Goal: Information Seeking & Learning: Learn about a topic

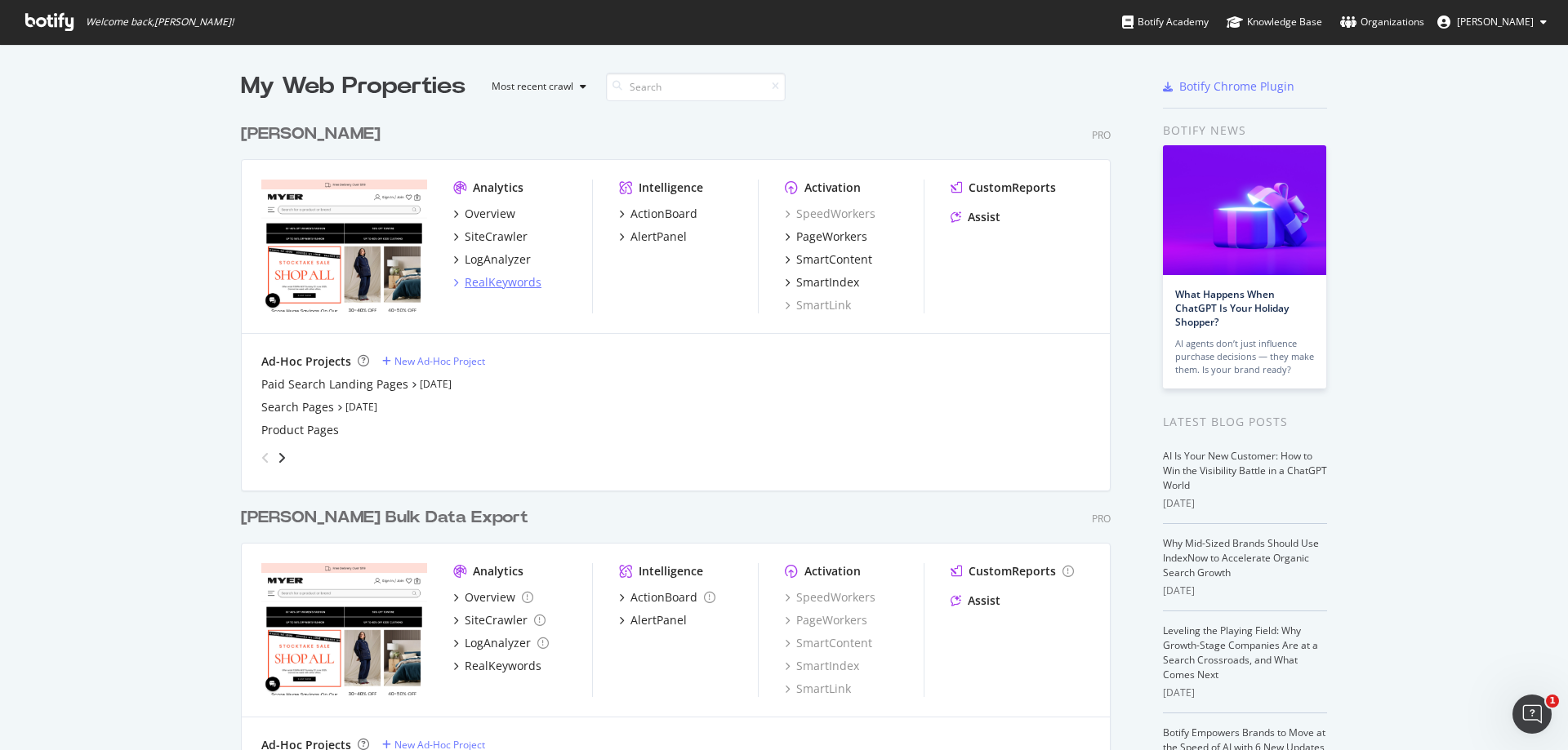
click at [498, 276] on div "RealKeywords" at bounding box center [503, 282] width 77 height 16
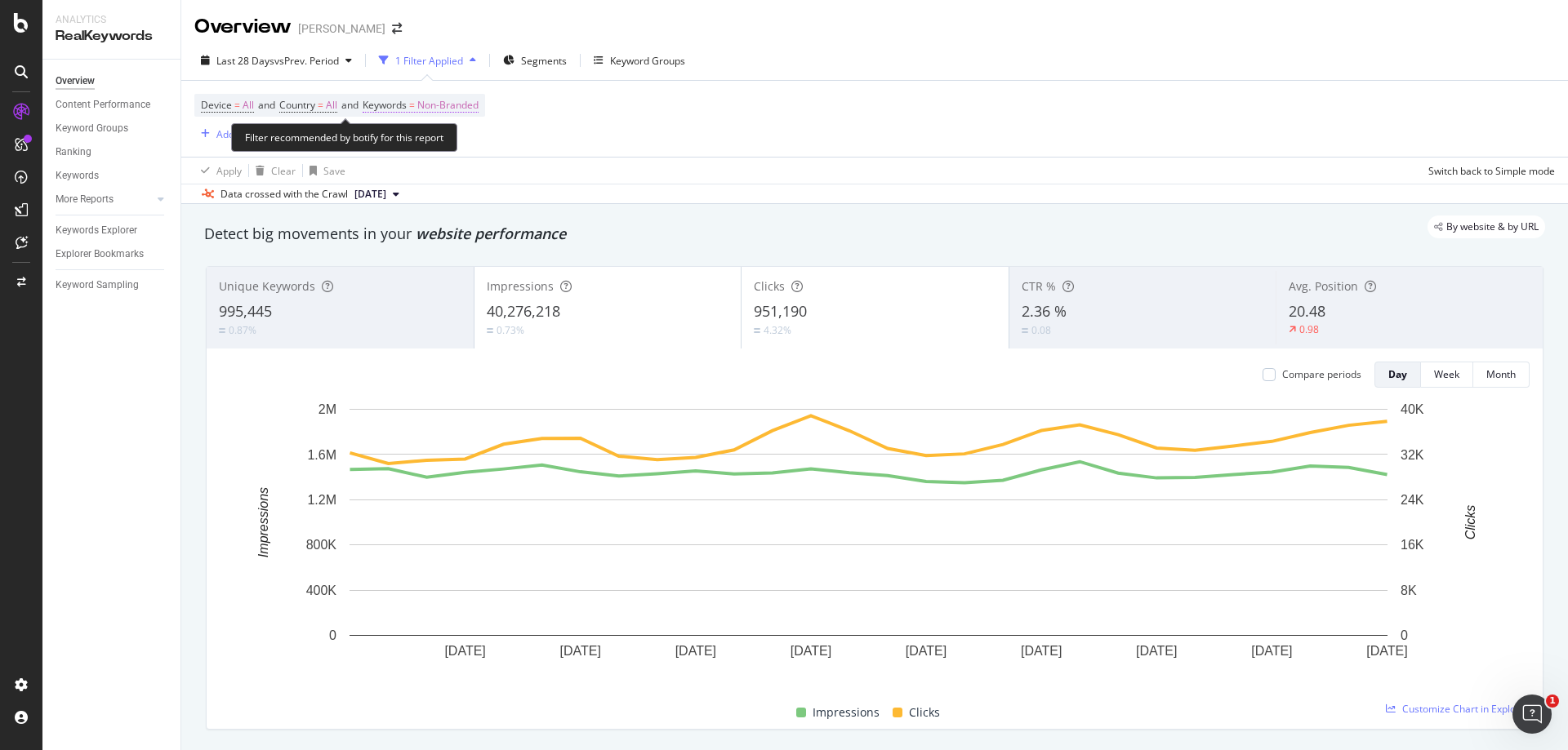
click at [441, 101] on span "Non-Branded" at bounding box center [448, 105] width 61 height 23
click at [441, 139] on span "Non-Branded" at bounding box center [420, 143] width 68 height 14
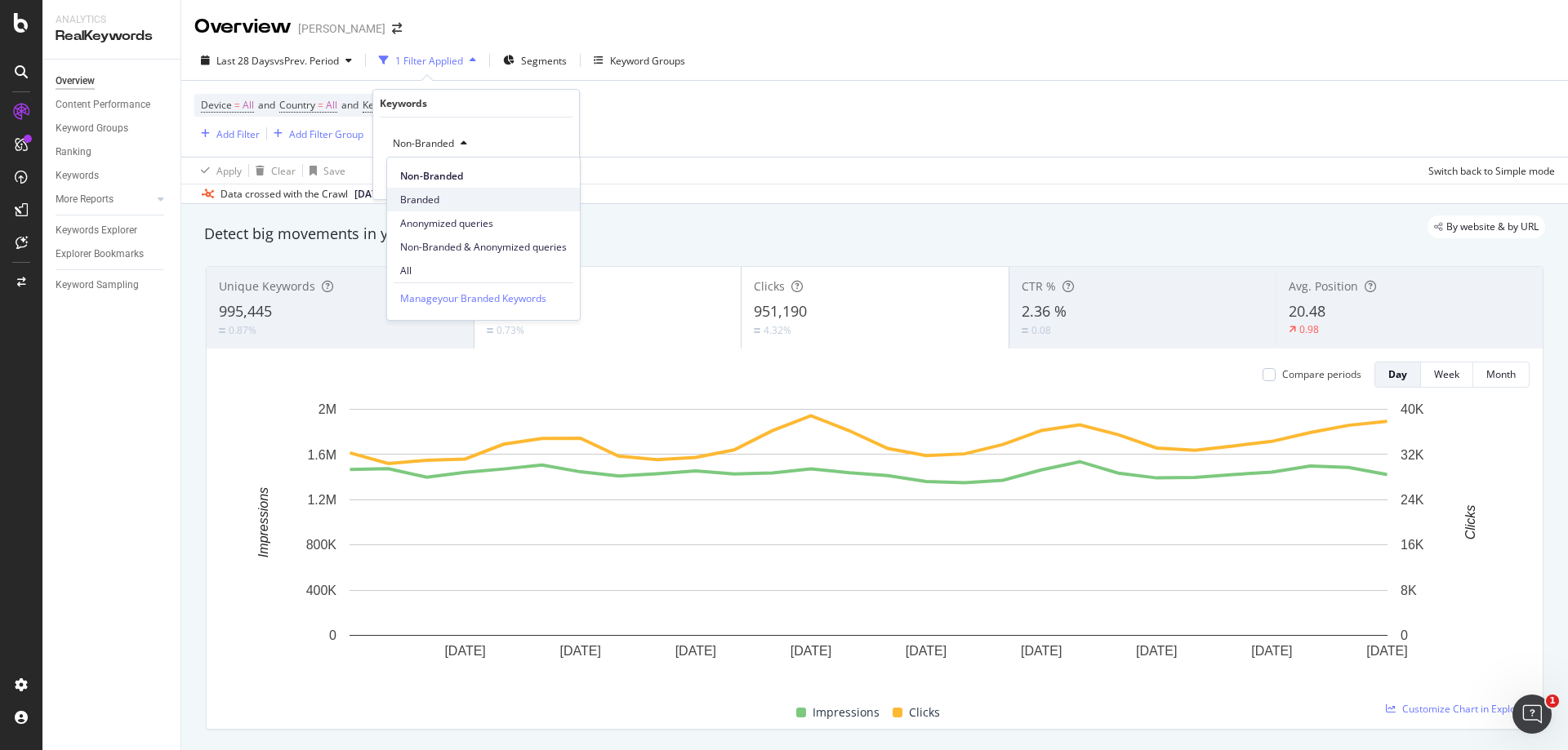
click at [420, 200] on span "Branded" at bounding box center [483, 200] width 167 height 14
click at [568, 179] on div "Branded Cancel Add filter Apply" at bounding box center [476, 158] width 206 height 82
click at [560, 180] on div "Apply" at bounding box center [554, 179] width 26 height 14
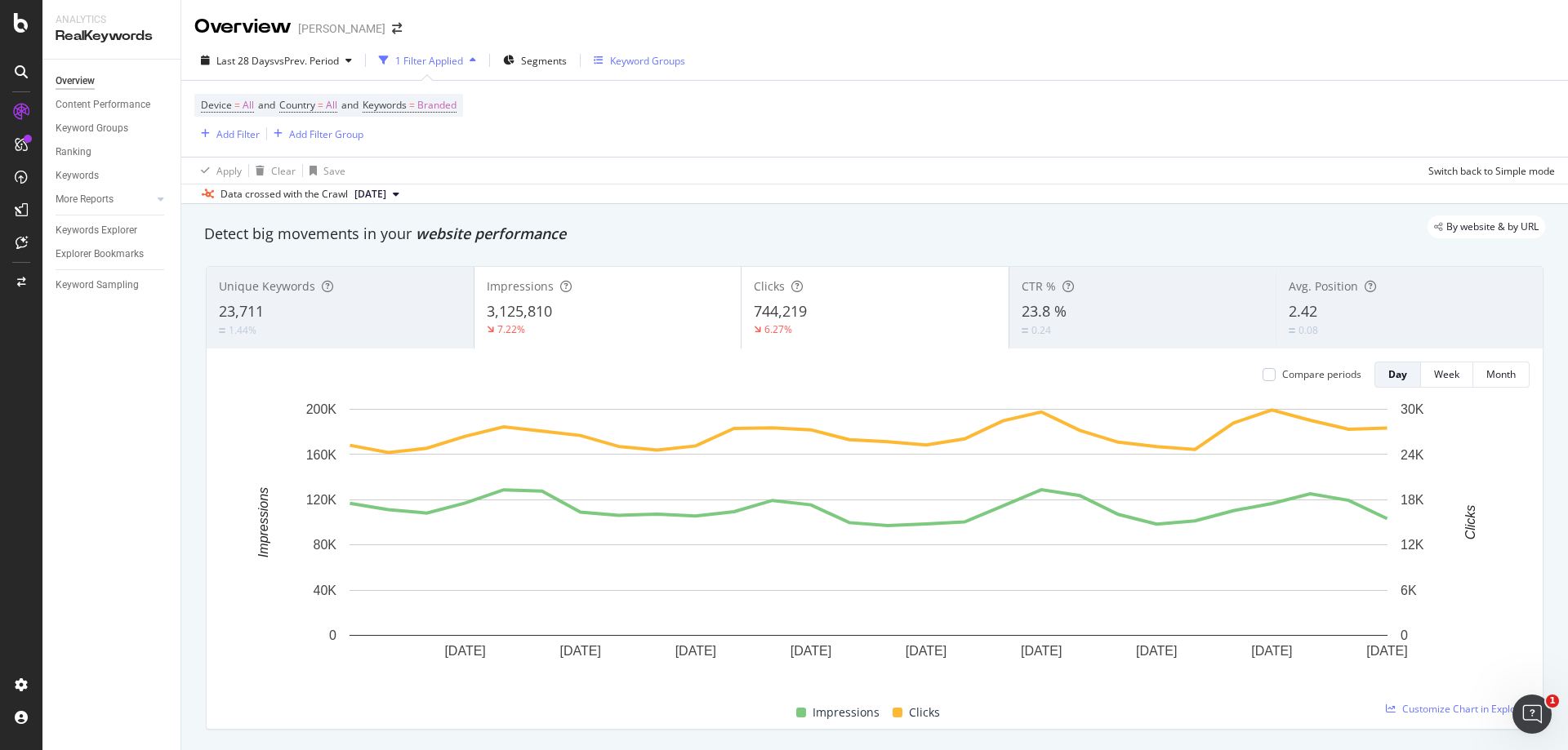
click at [635, 63] on div "Keyword Groups" at bounding box center [647, 60] width 75 height 14
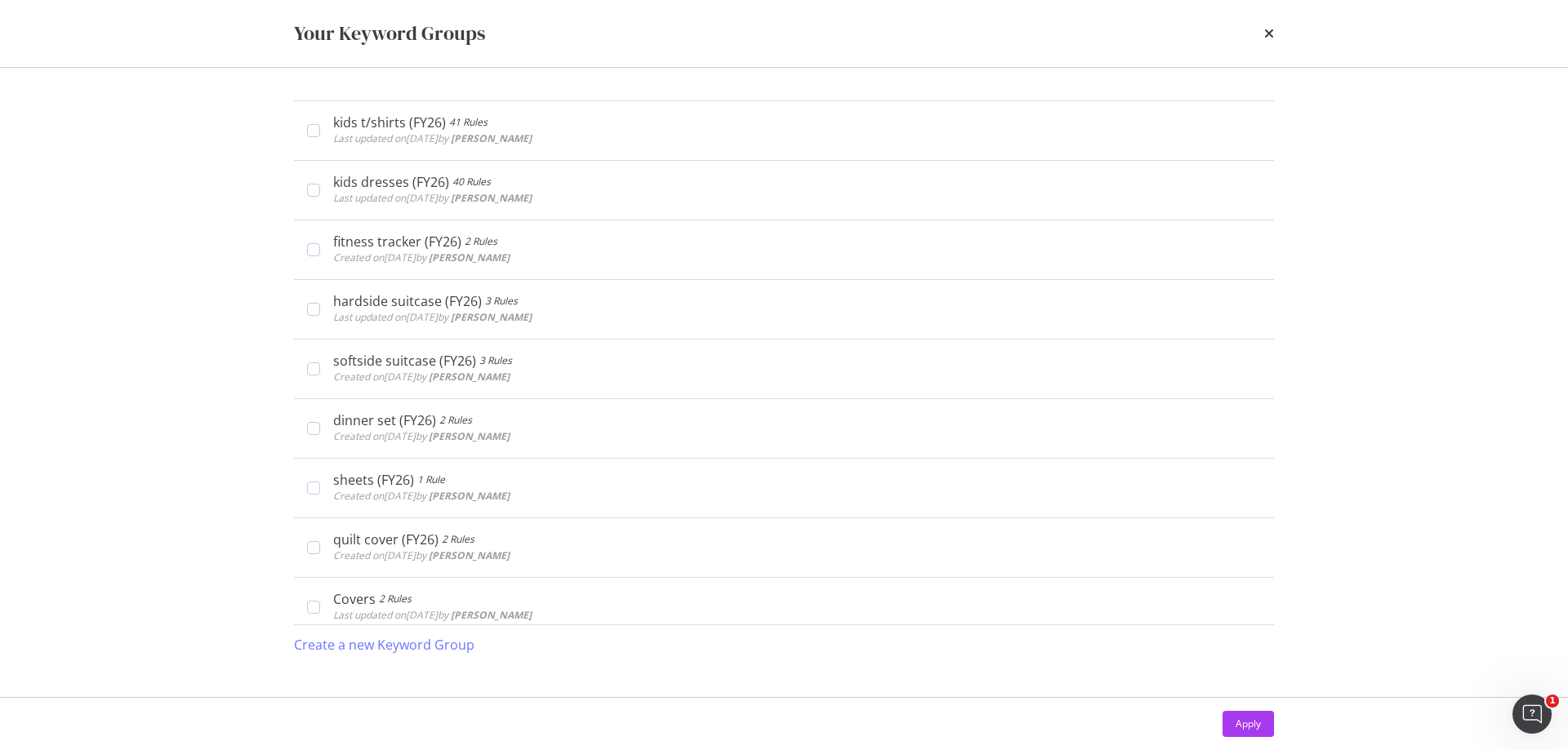
scroll to position [490, 0]
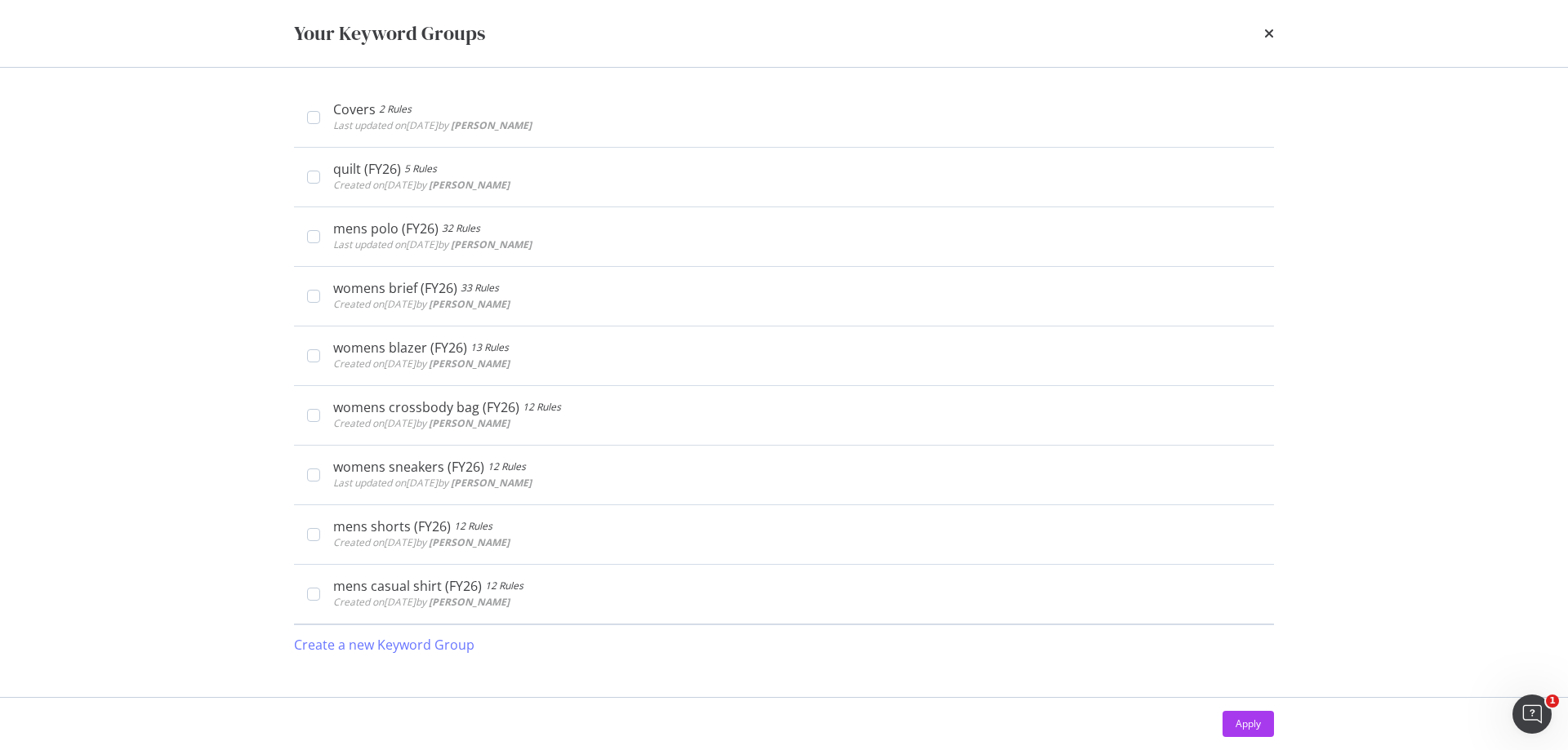
click at [150, 224] on div "Your Keyword Groups kids t/shirts (FY26) 41 Rules Last updated on [DATE] by [PE…" at bounding box center [784, 375] width 1568 height 750
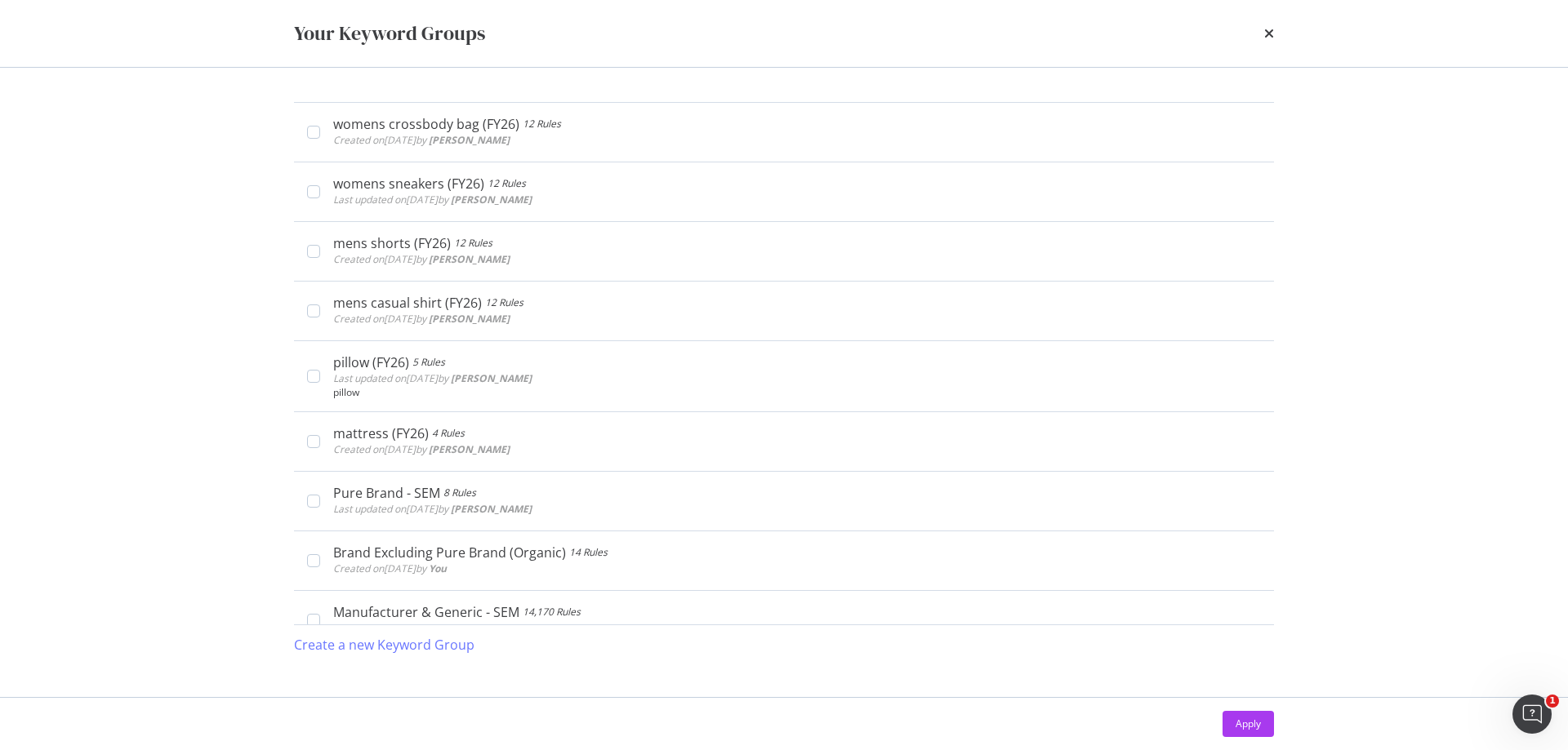
scroll to position [5088, 0]
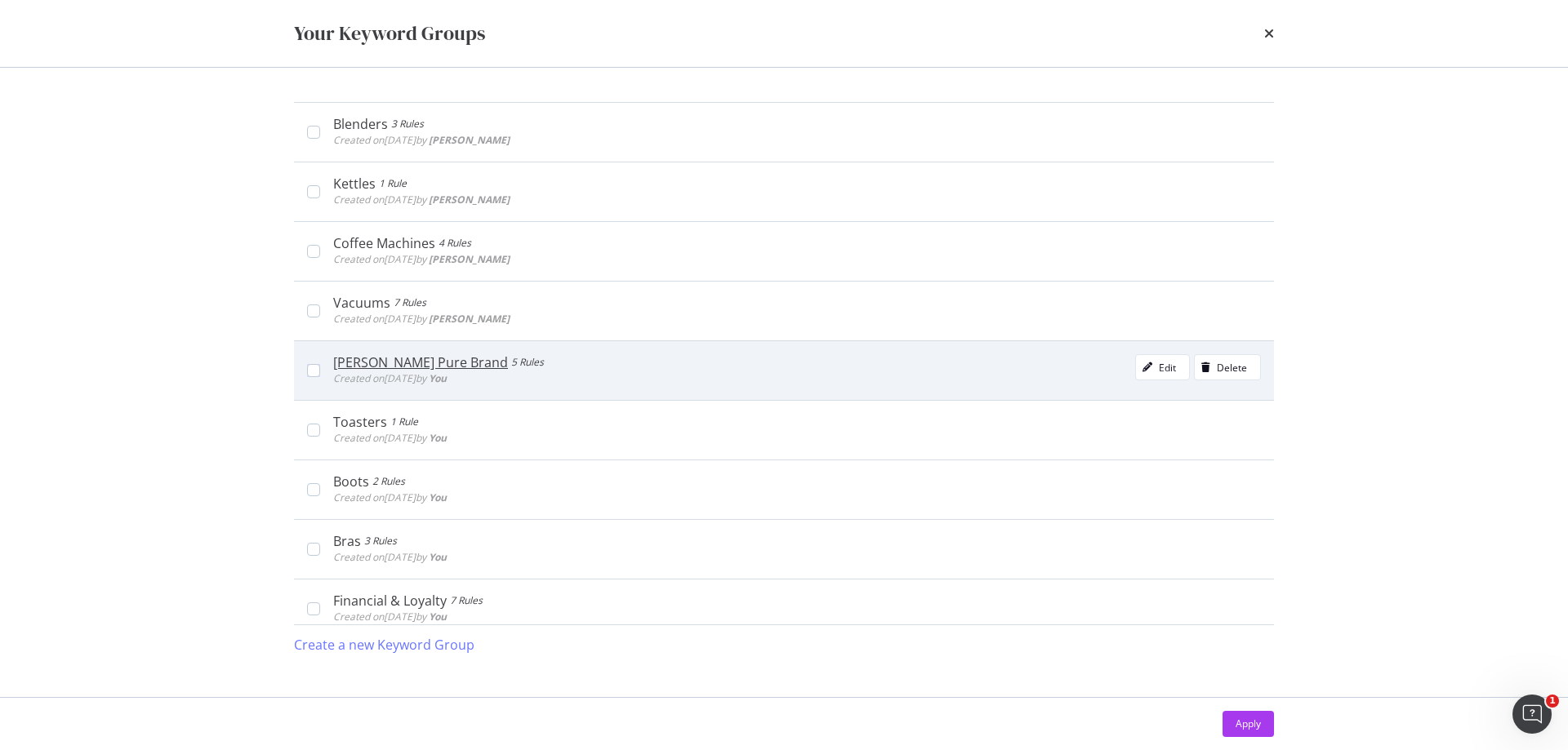
click at [366, 361] on div "[PERSON_NAME] Pure Brand" at bounding box center [420, 362] width 174 height 16
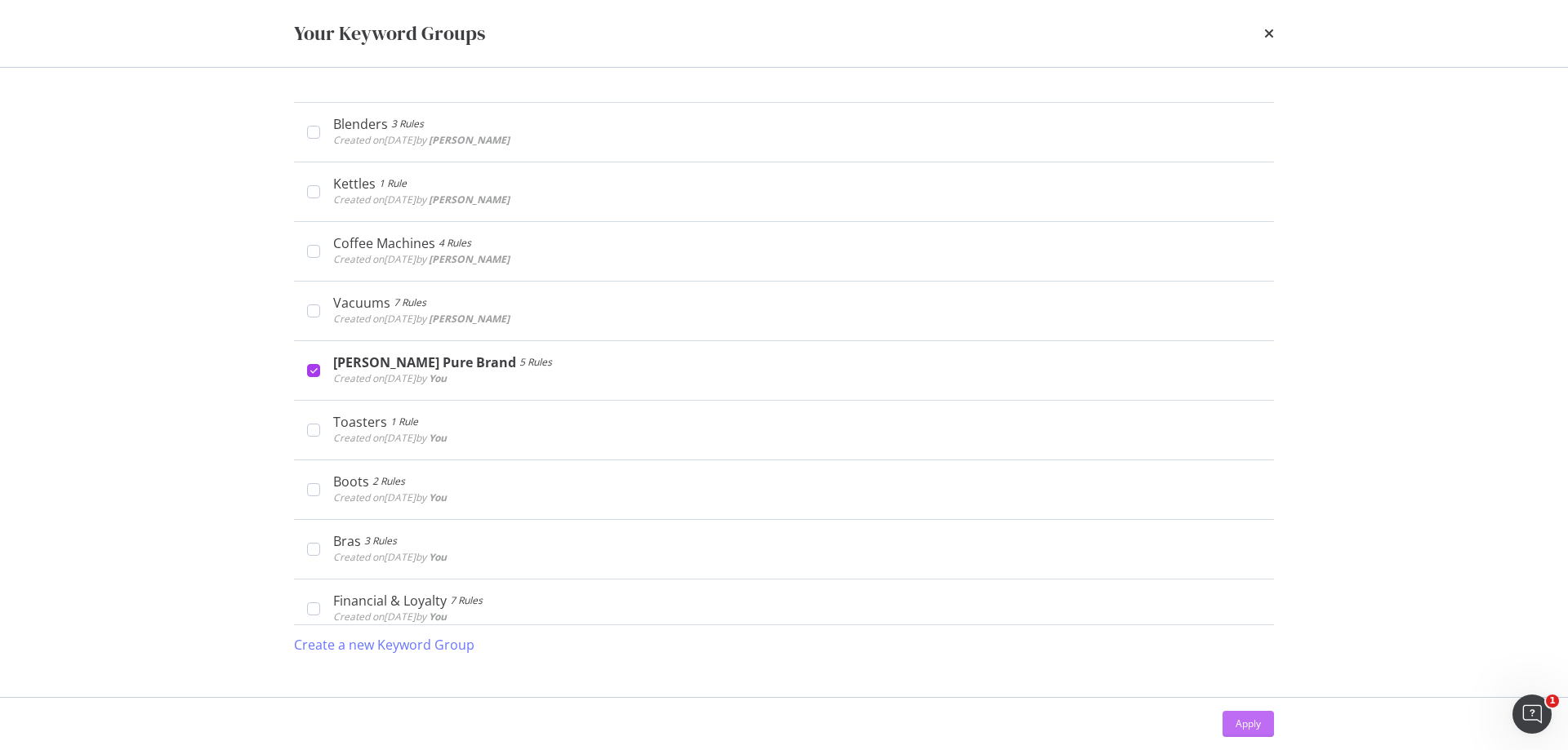
click at [1255, 727] on div "Apply" at bounding box center [1248, 724] width 26 height 14
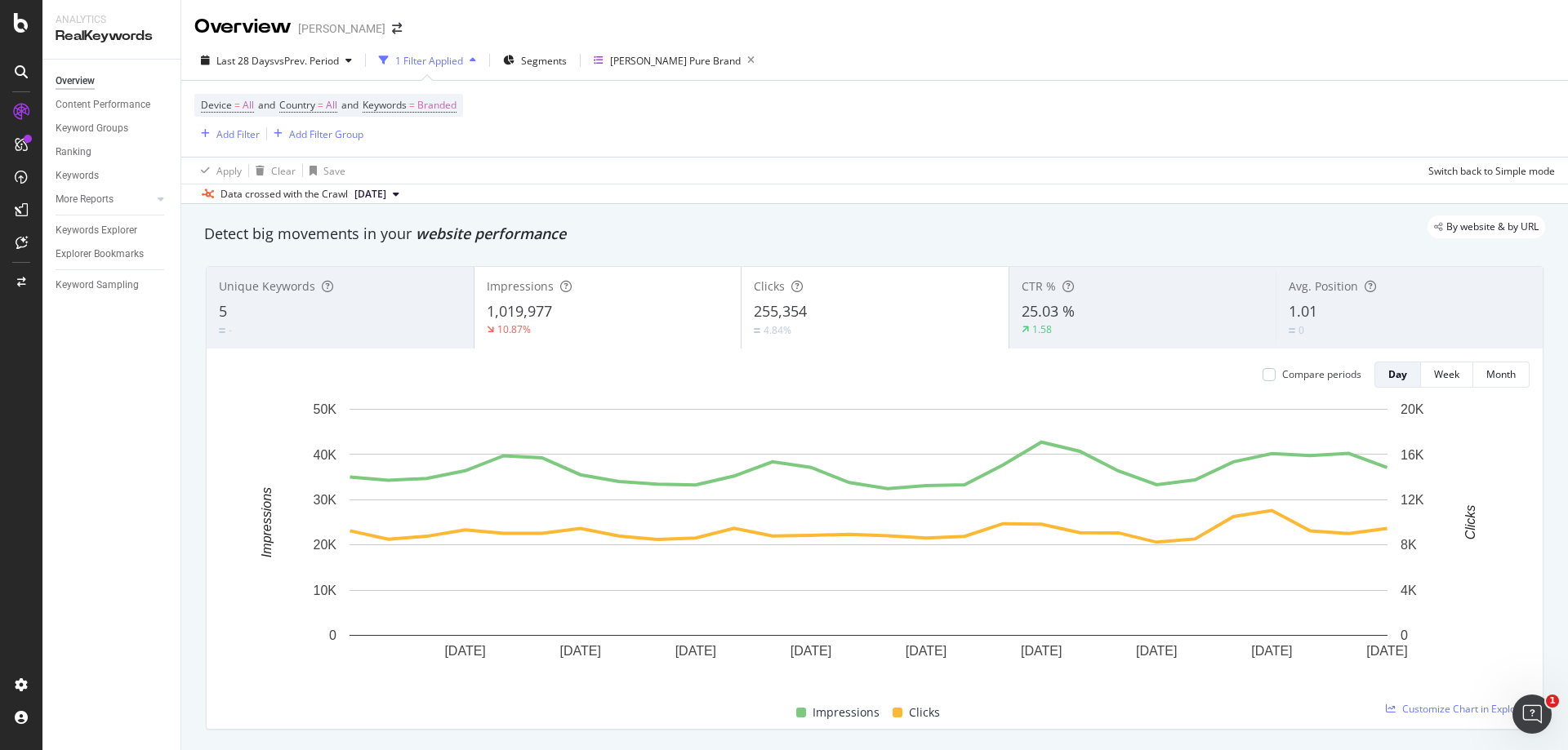
click at [850, 288] on div "Clicks" at bounding box center [874, 286] width 242 height 16
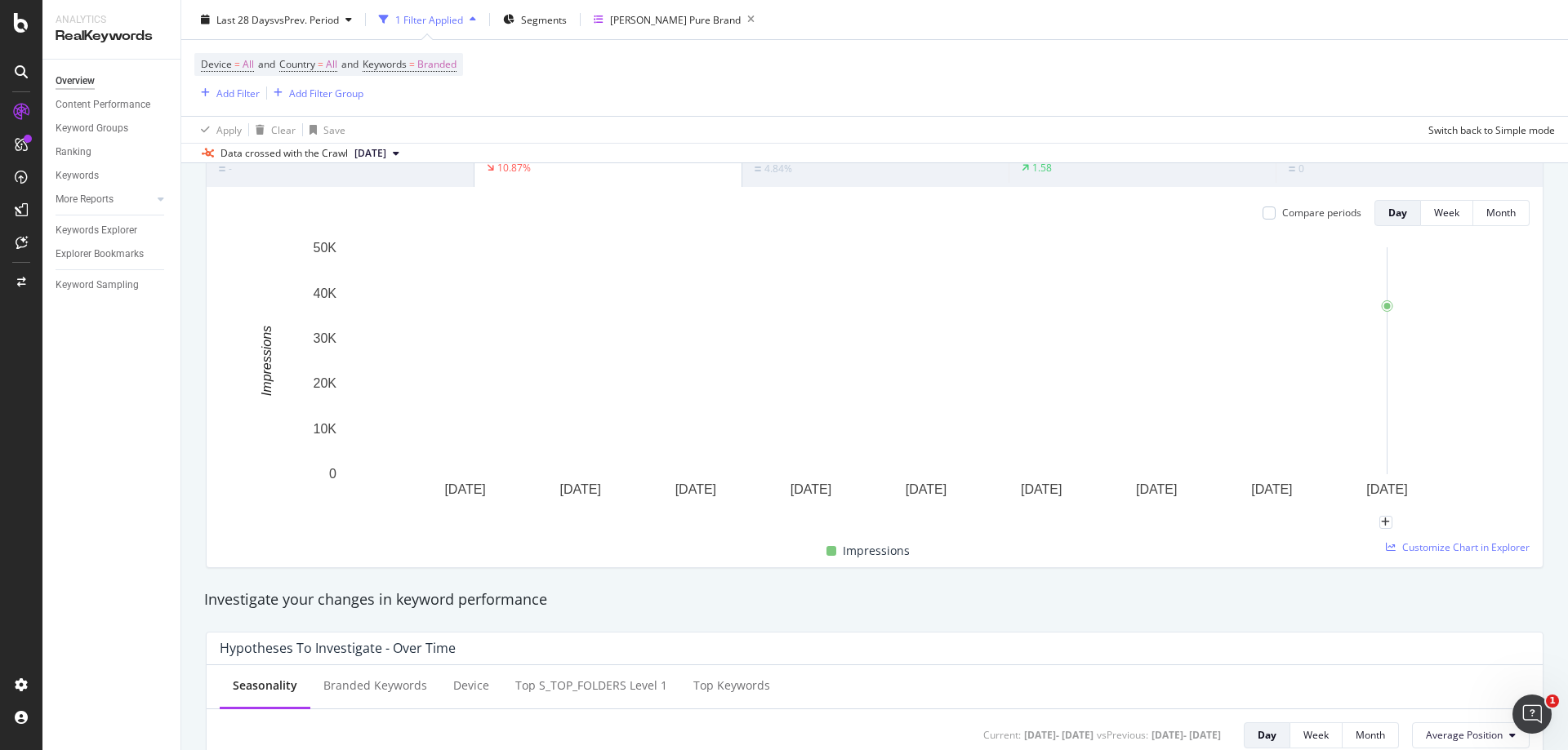
scroll to position [163, 0]
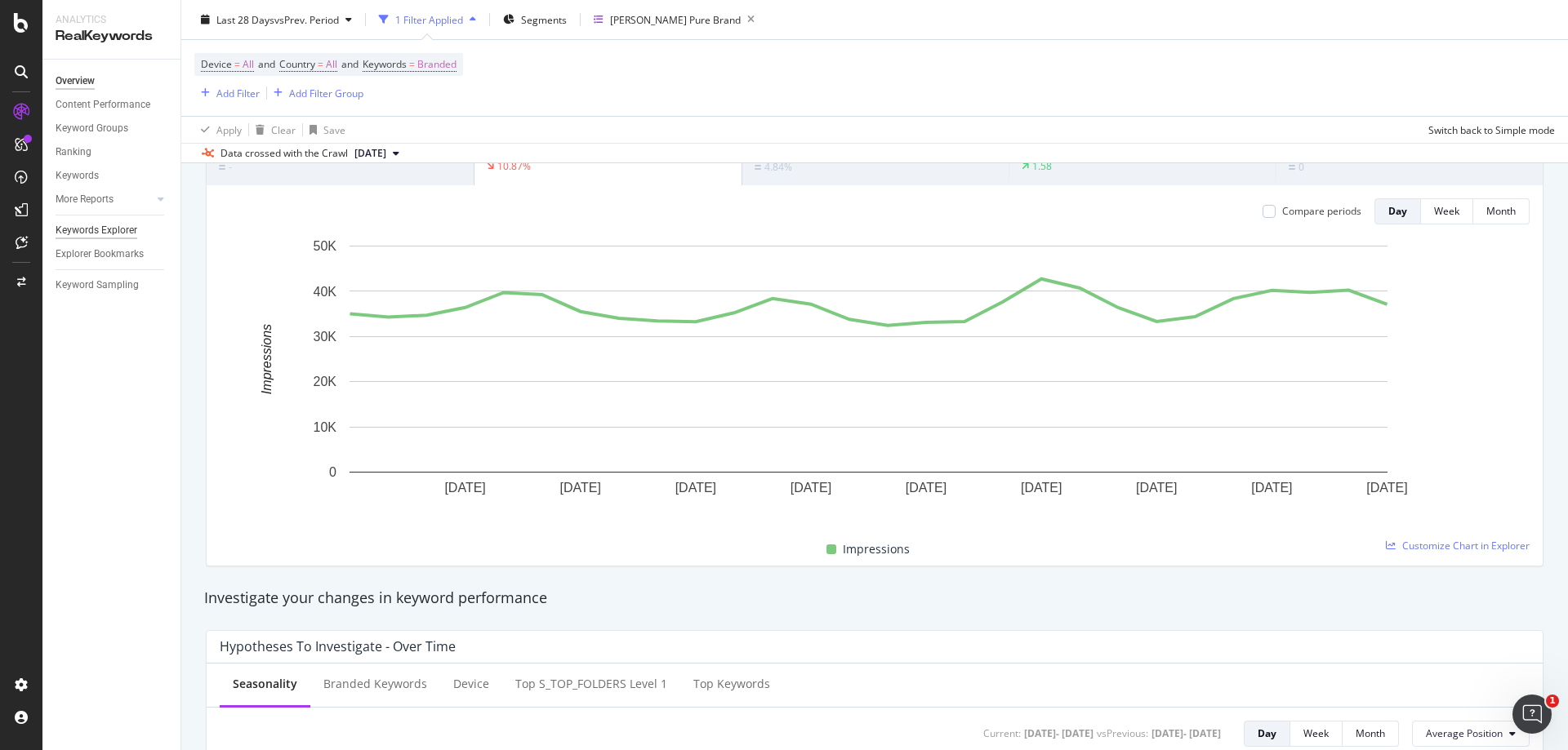
click at [122, 227] on div "Keywords Explorer" at bounding box center [96, 230] width 82 height 17
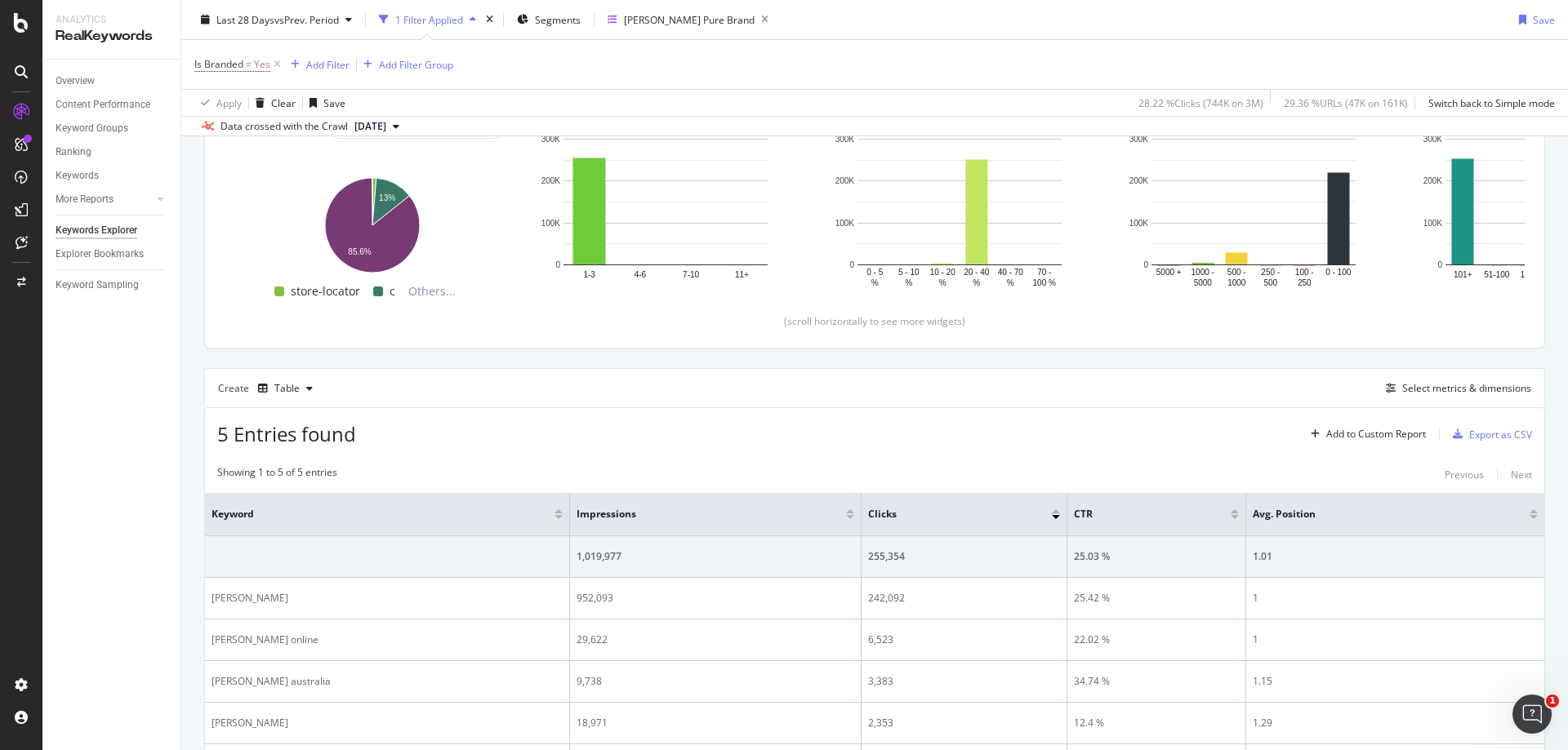
scroll to position [245, 0]
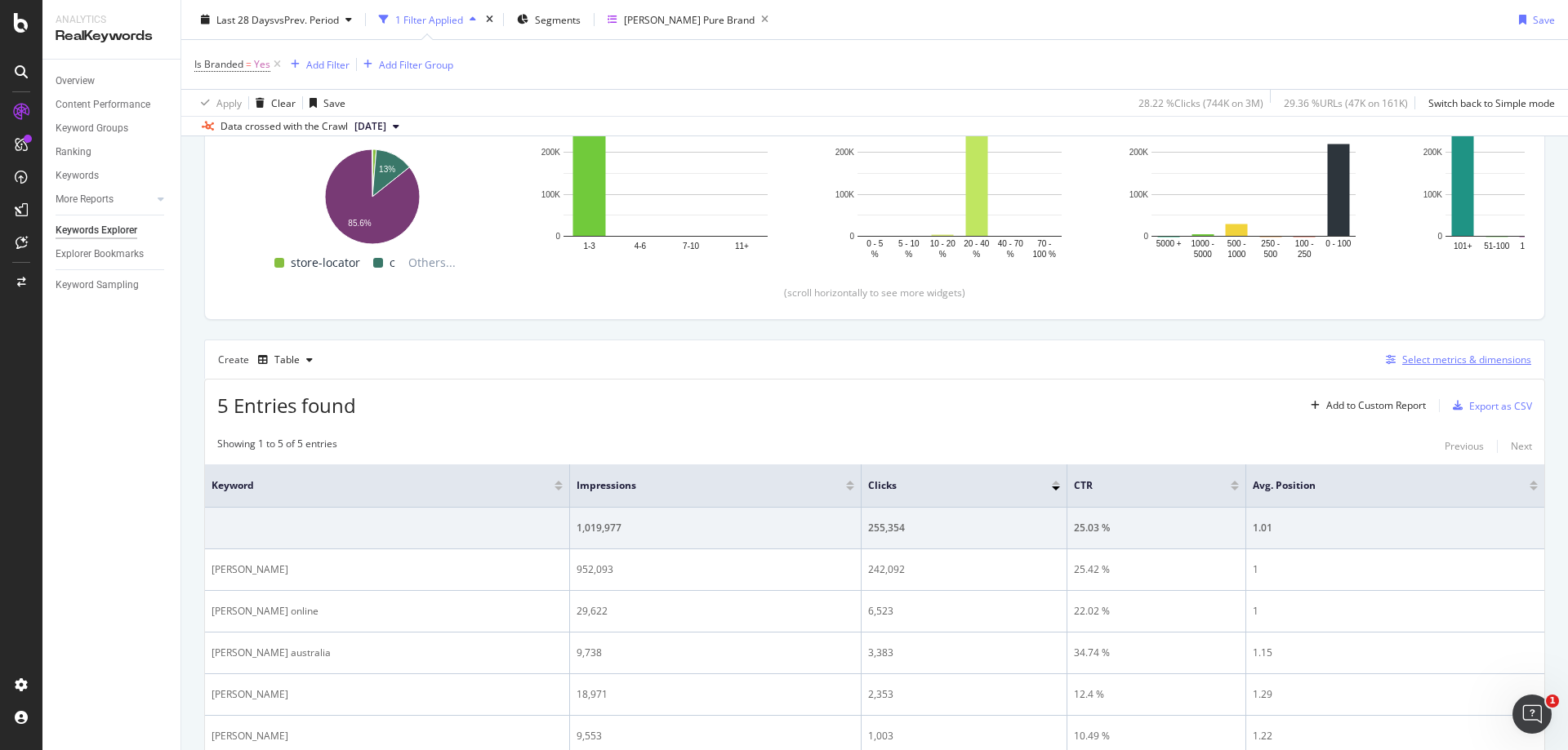
click at [1430, 363] on div "Select metrics & dimensions" at bounding box center [1467, 360] width 129 height 14
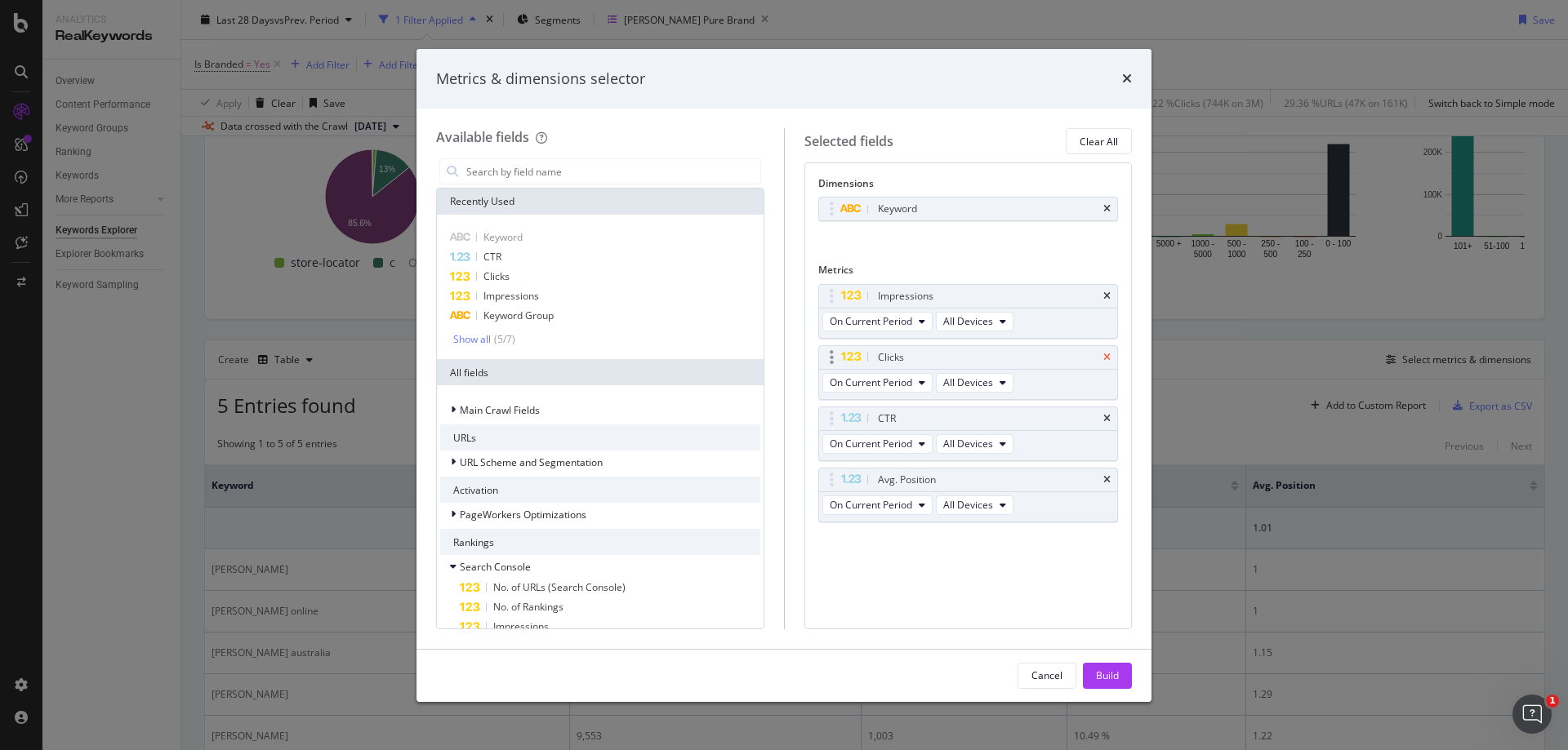
click at [1110, 358] on icon "times" at bounding box center [1106, 358] width 8 height 10
click at [1109, 359] on icon "times" at bounding box center [1106, 358] width 8 height 10
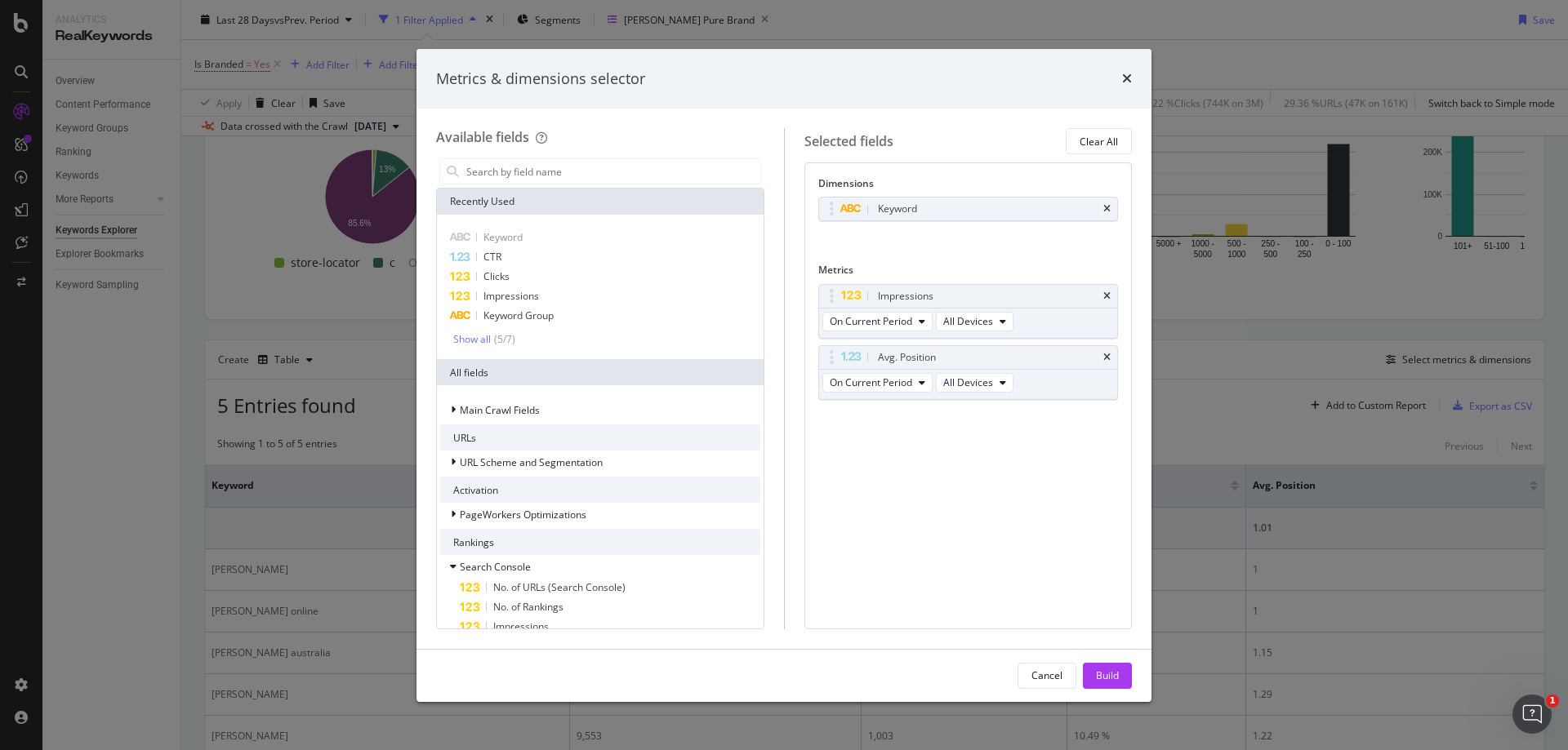
click at [1109, 359] on icon "times" at bounding box center [1106, 358] width 8 height 10
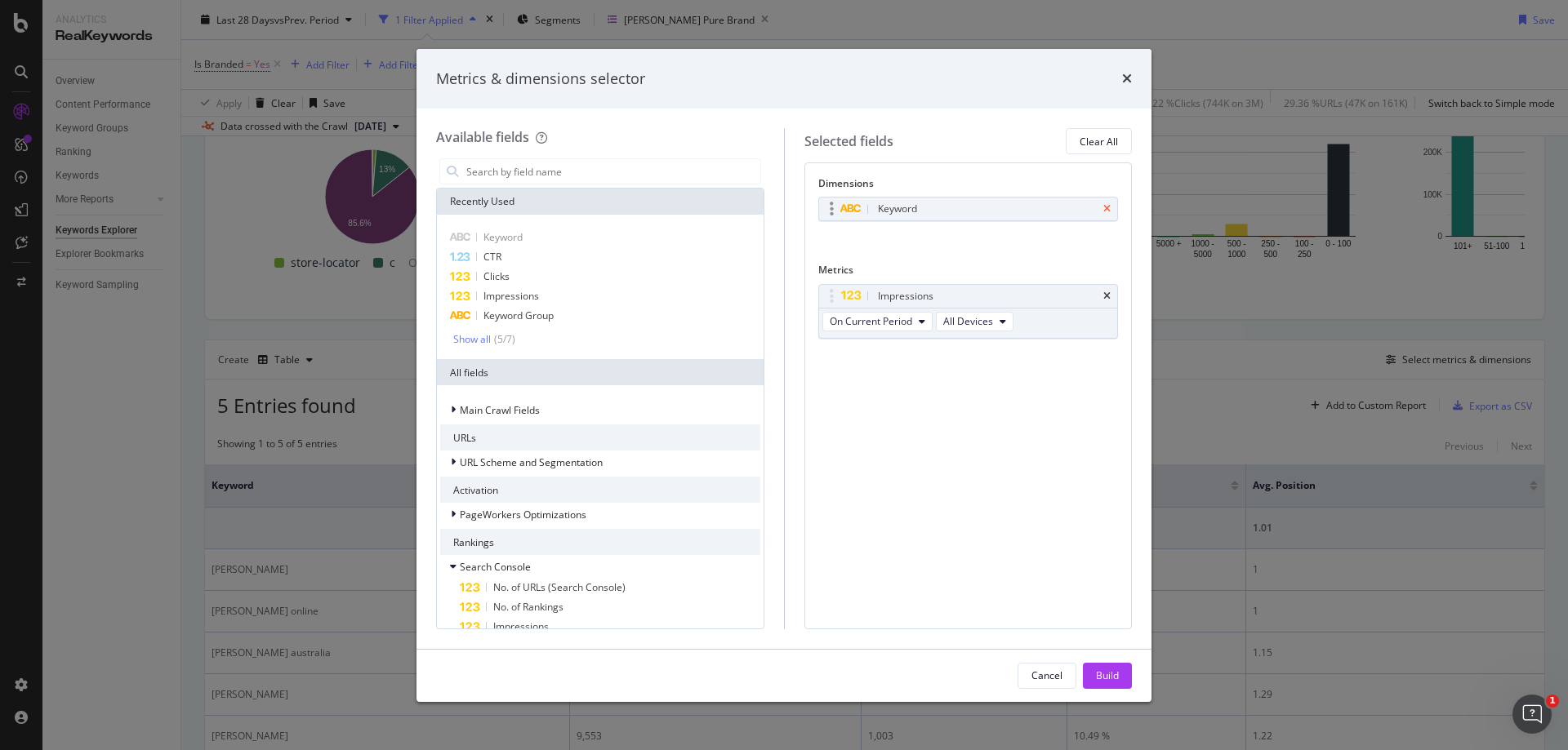
click at [1107, 211] on icon "times" at bounding box center [1106, 209] width 8 height 10
click at [512, 167] on input "modal" at bounding box center [612, 171] width 296 height 25
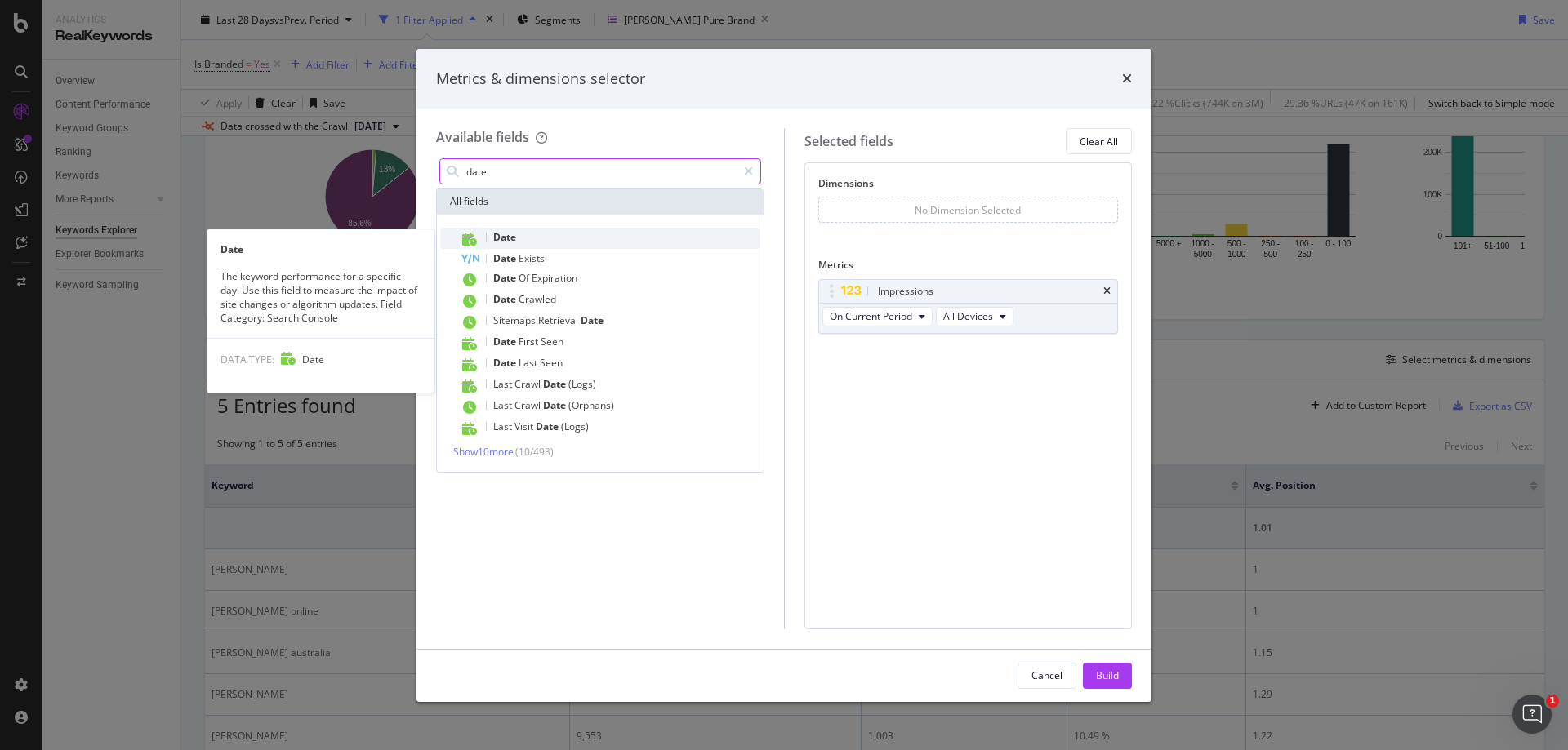
type input "date"
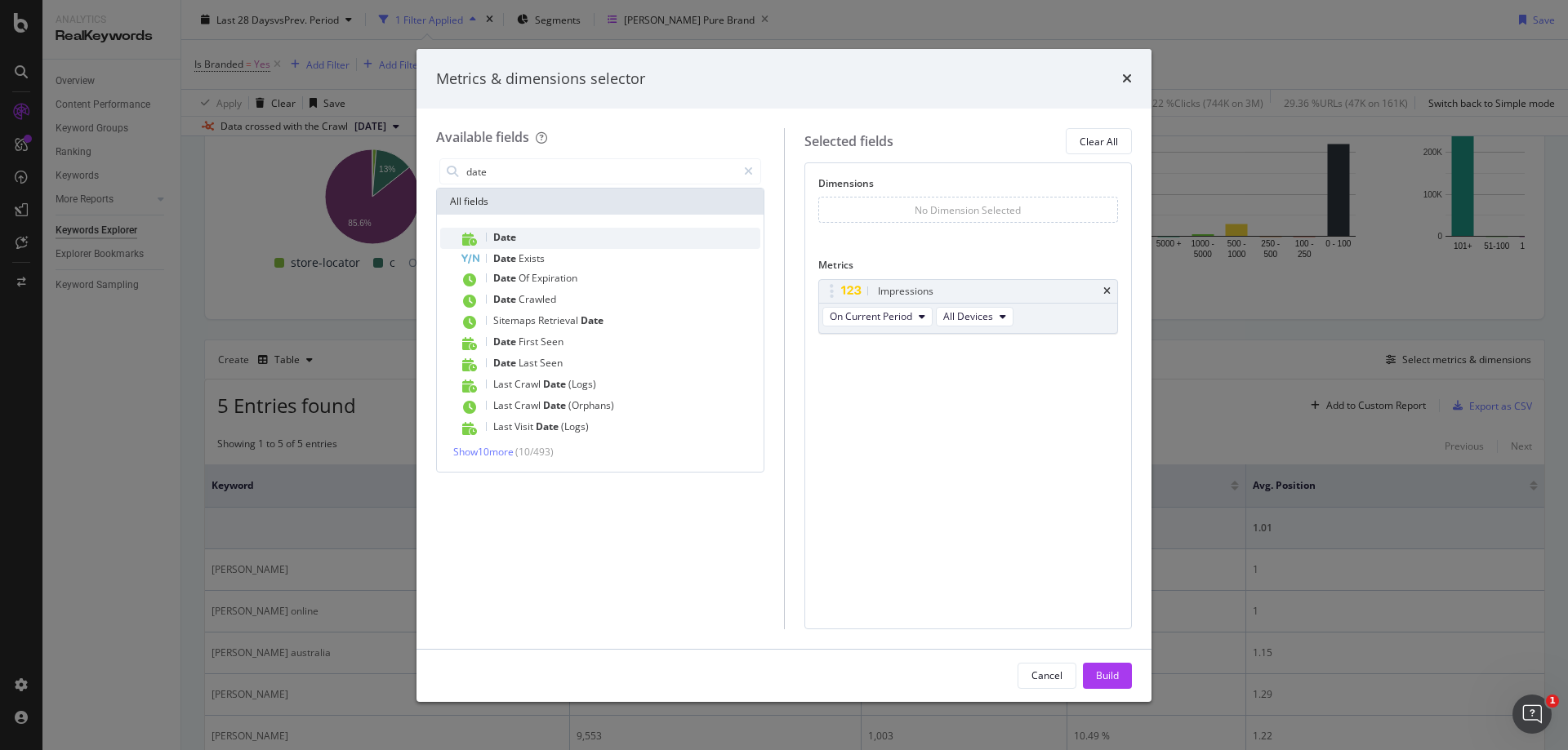
click at [541, 240] on div "Date" at bounding box center [610, 238] width 300 height 21
click at [1104, 675] on div "Build" at bounding box center [1107, 675] width 23 height 14
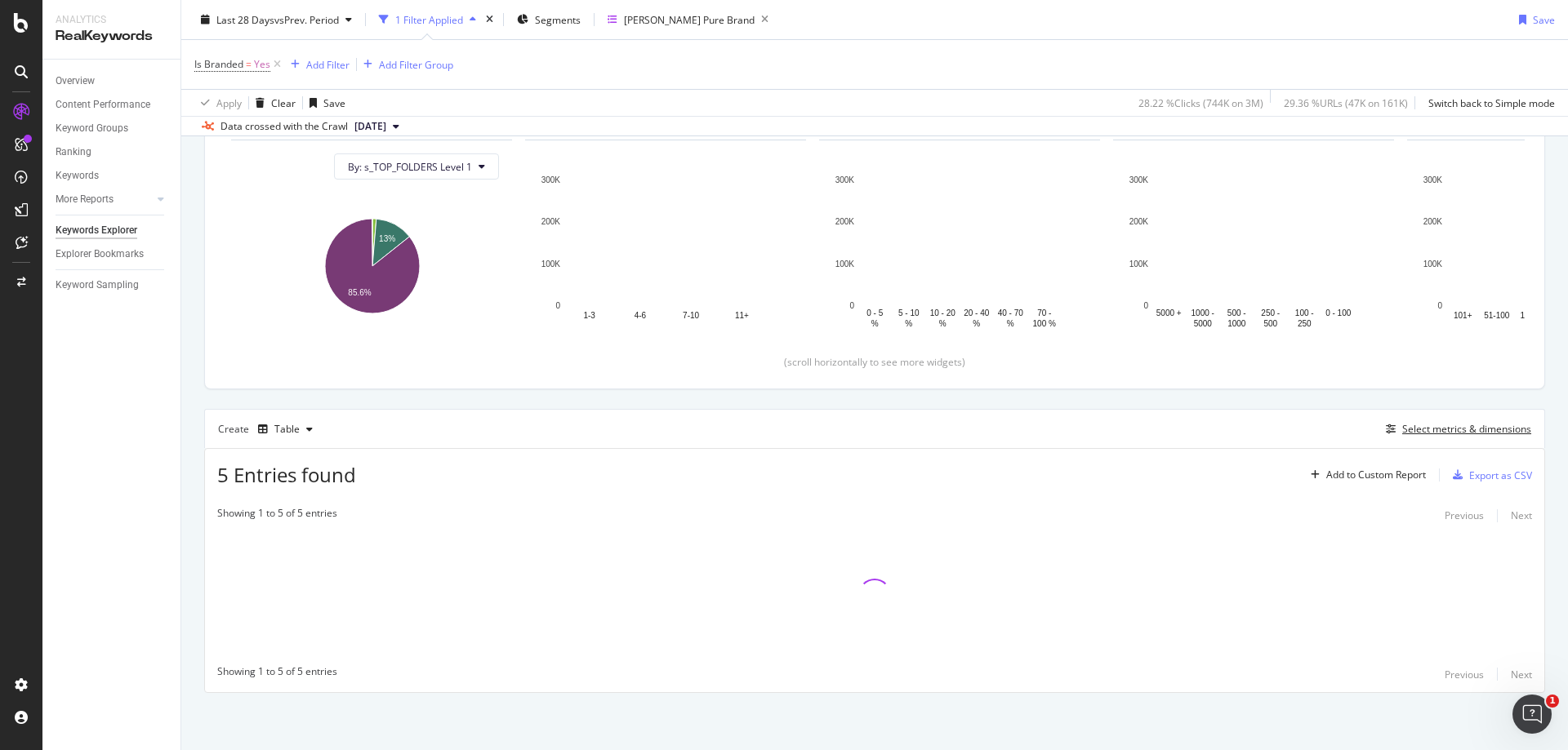
scroll to position [175, 0]
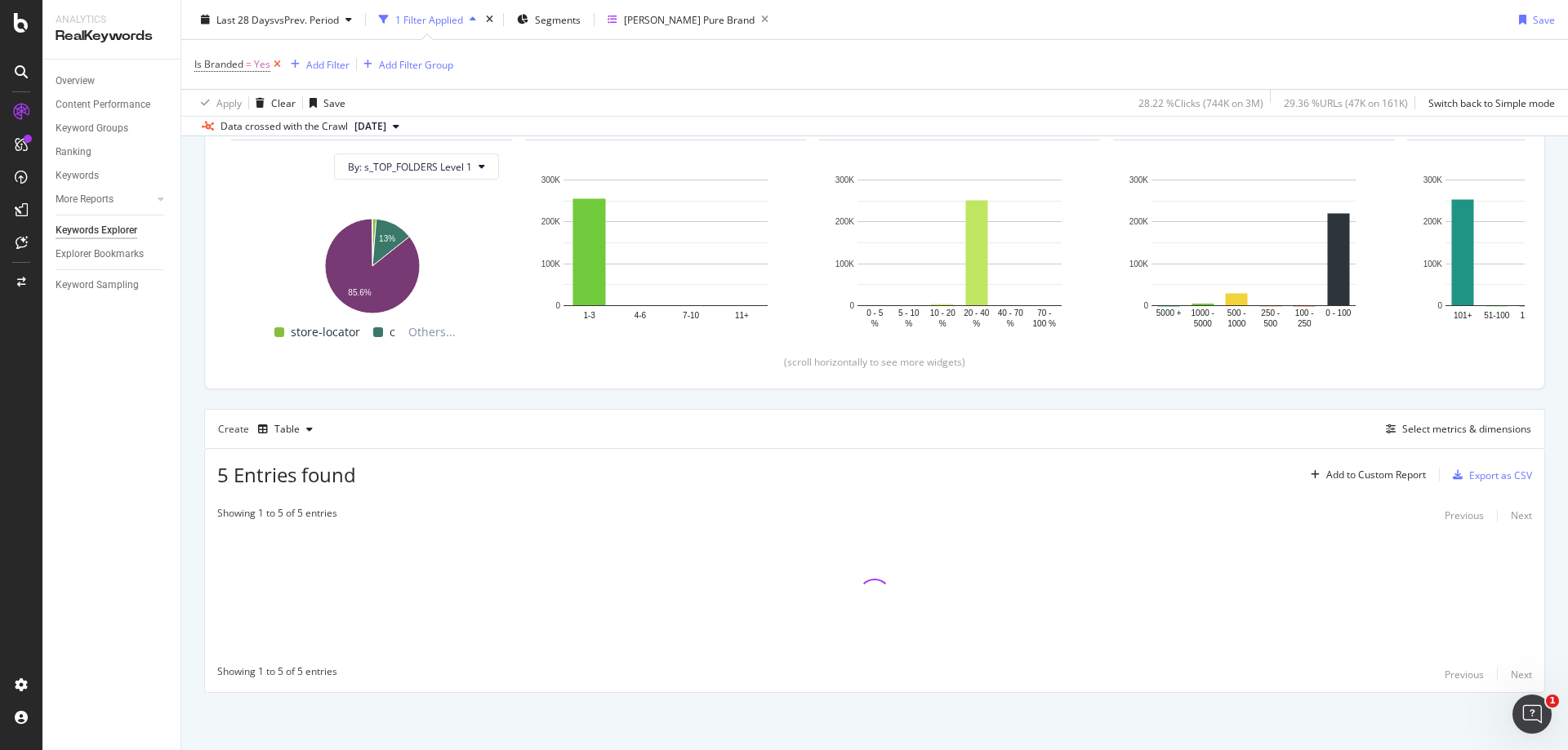
click at [276, 66] on icon at bounding box center [277, 64] width 14 height 16
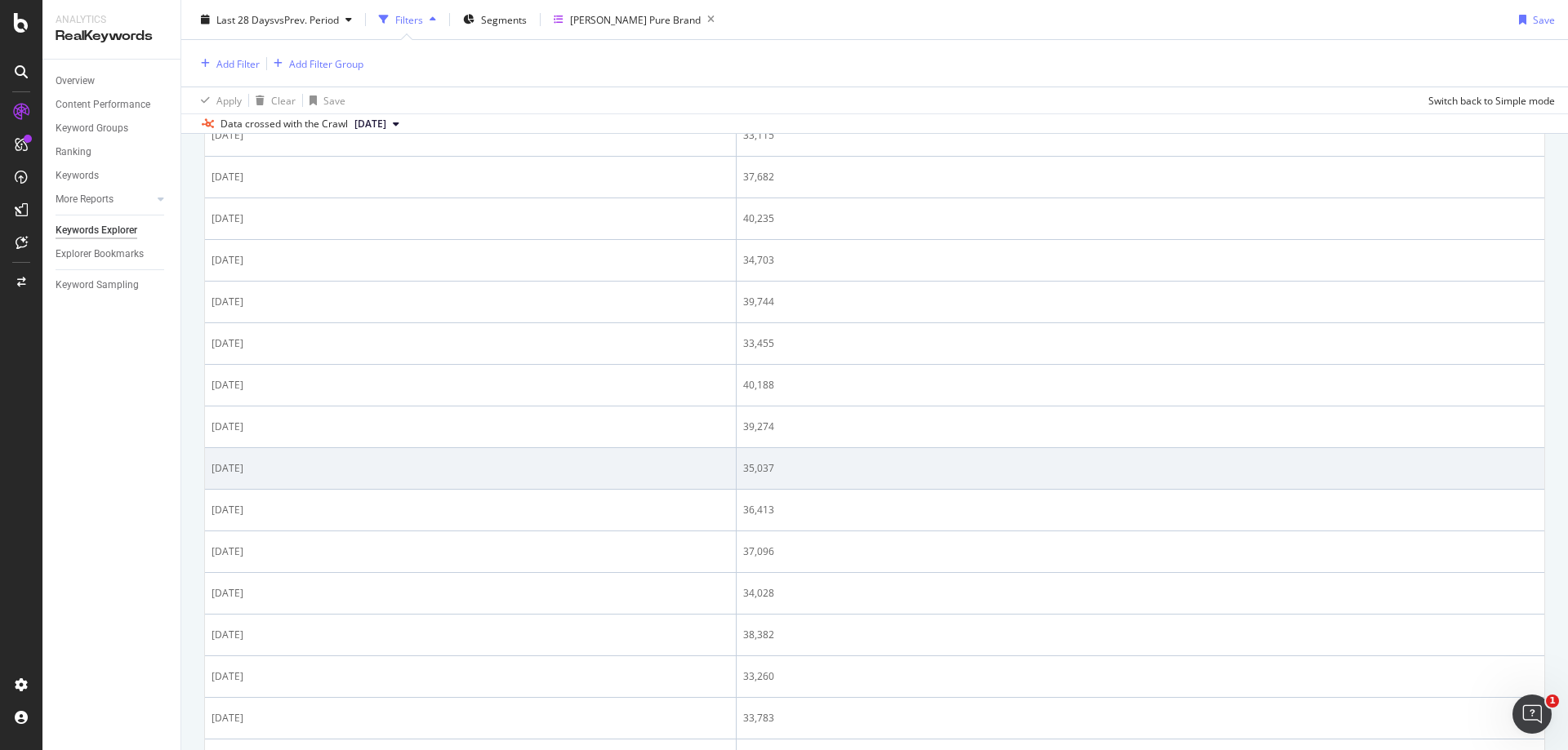
scroll to position [485, 0]
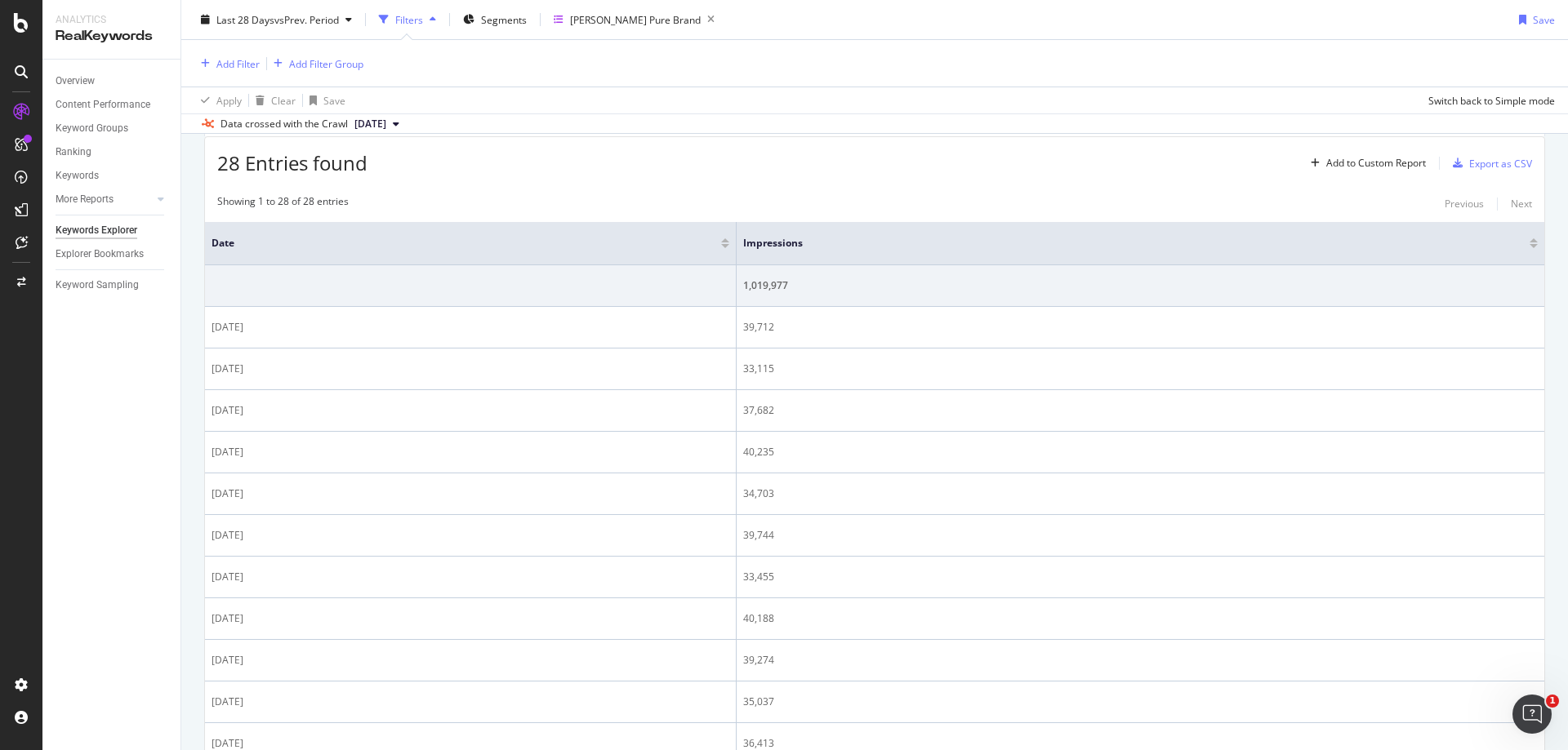
click at [724, 247] on div at bounding box center [725, 246] width 9 height 4
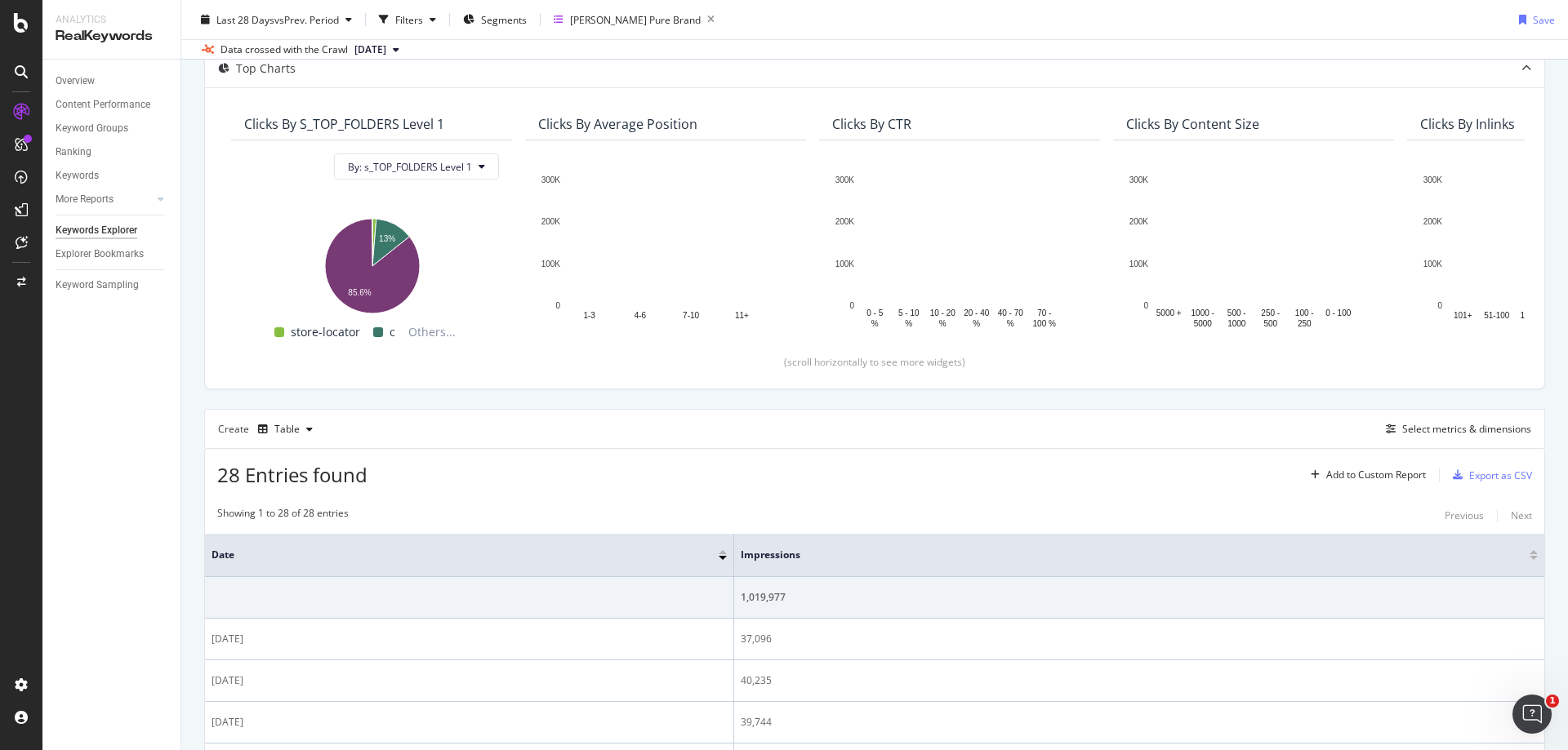
scroll to position [411, 0]
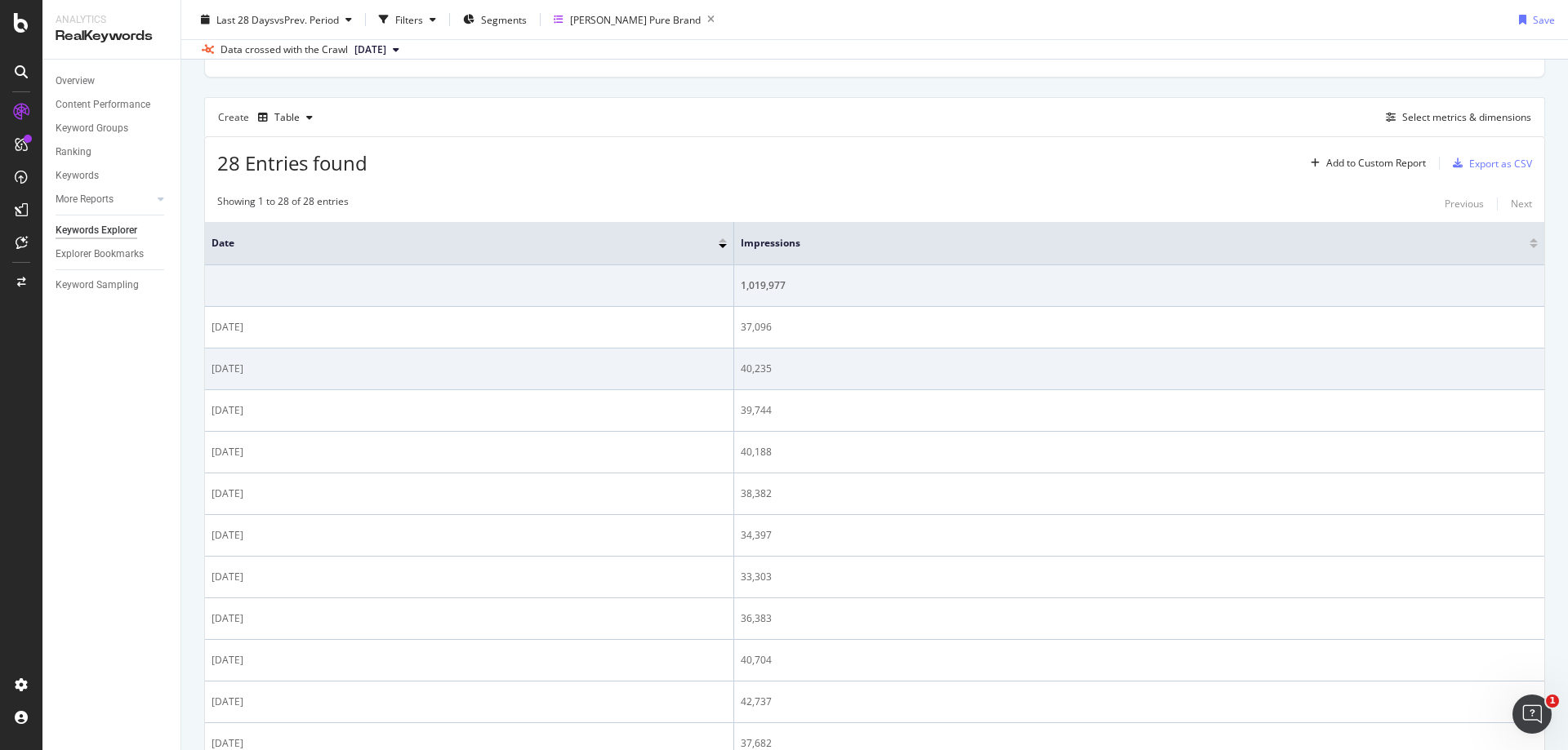
drag, startPoint x: 266, startPoint y: 369, endPoint x: 254, endPoint y: 368, distance: 12.0
click at [254, 368] on div "[DATE]" at bounding box center [469, 368] width 515 height 14
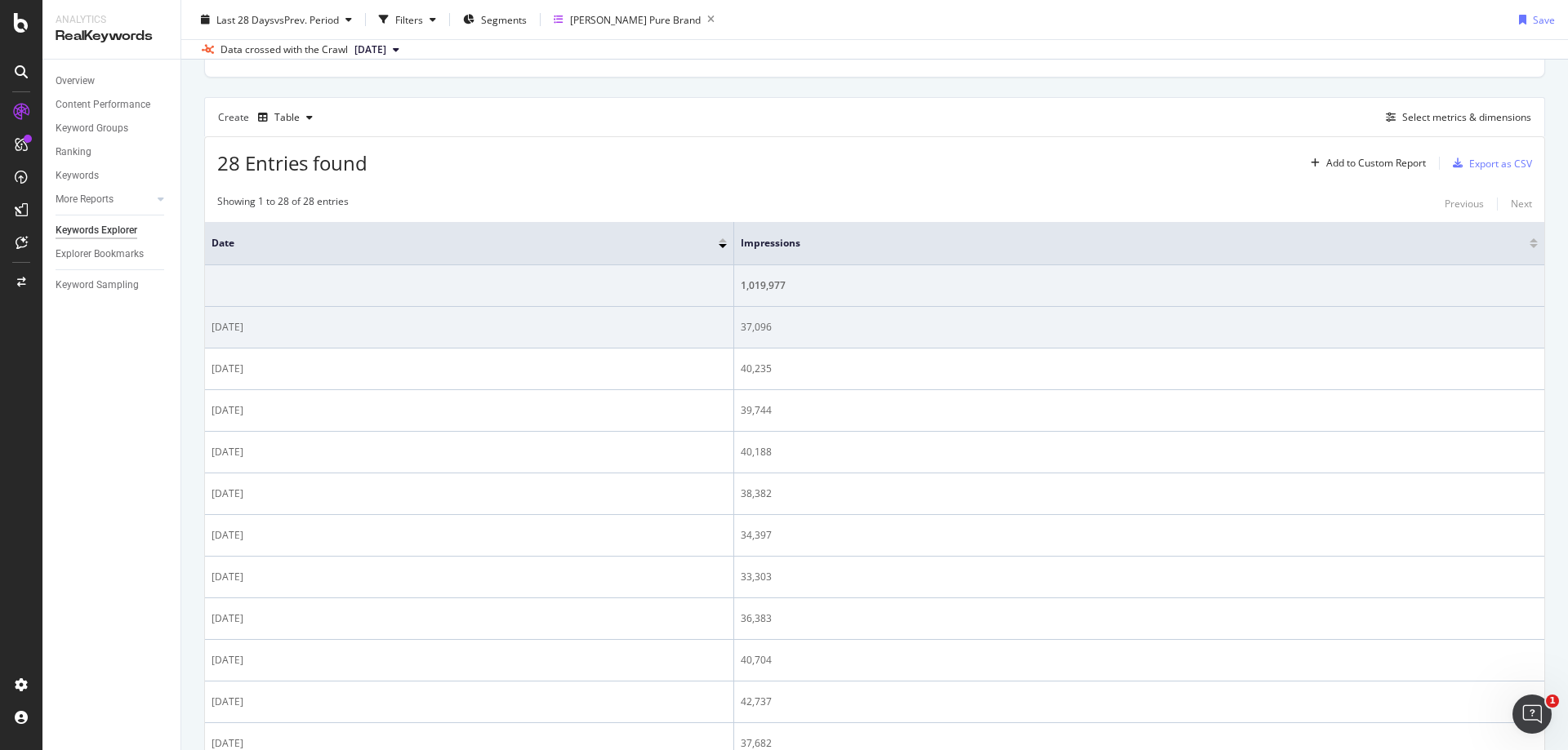
click at [359, 330] on div "[DATE]" at bounding box center [469, 327] width 515 height 14
drag, startPoint x: 266, startPoint y: 324, endPoint x: 214, endPoint y: 329, distance: 52.2
click at [214, 329] on div "[DATE]" at bounding box center [469, 327] width 515 height 14
click at [272, 327] on div "[DATE]" at bounding box center [469, 327] width 515 height 14
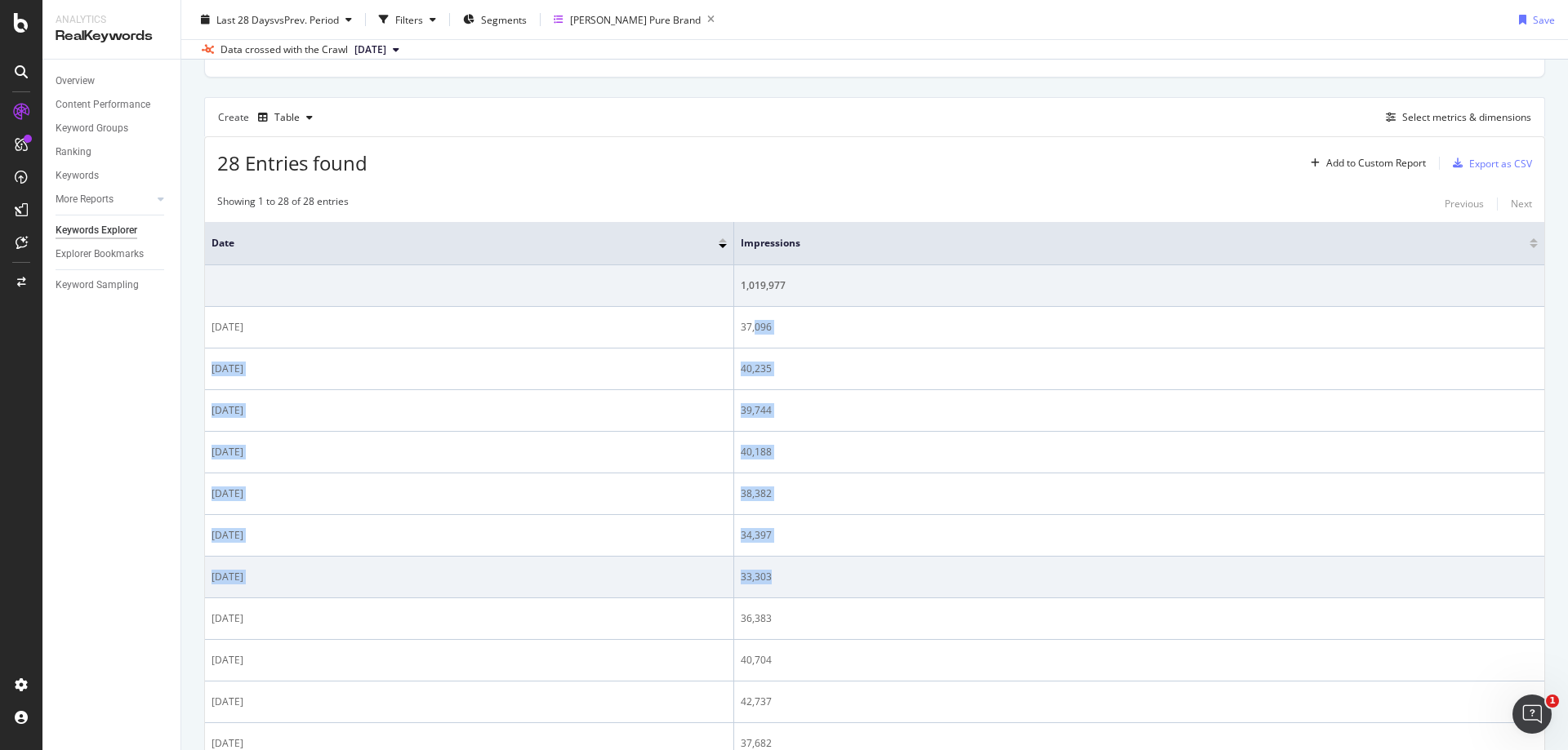
drag, startPoint x: 793, startPoint y: 331, endPoint x: 818, endPoint y: 588, distance: 258.2
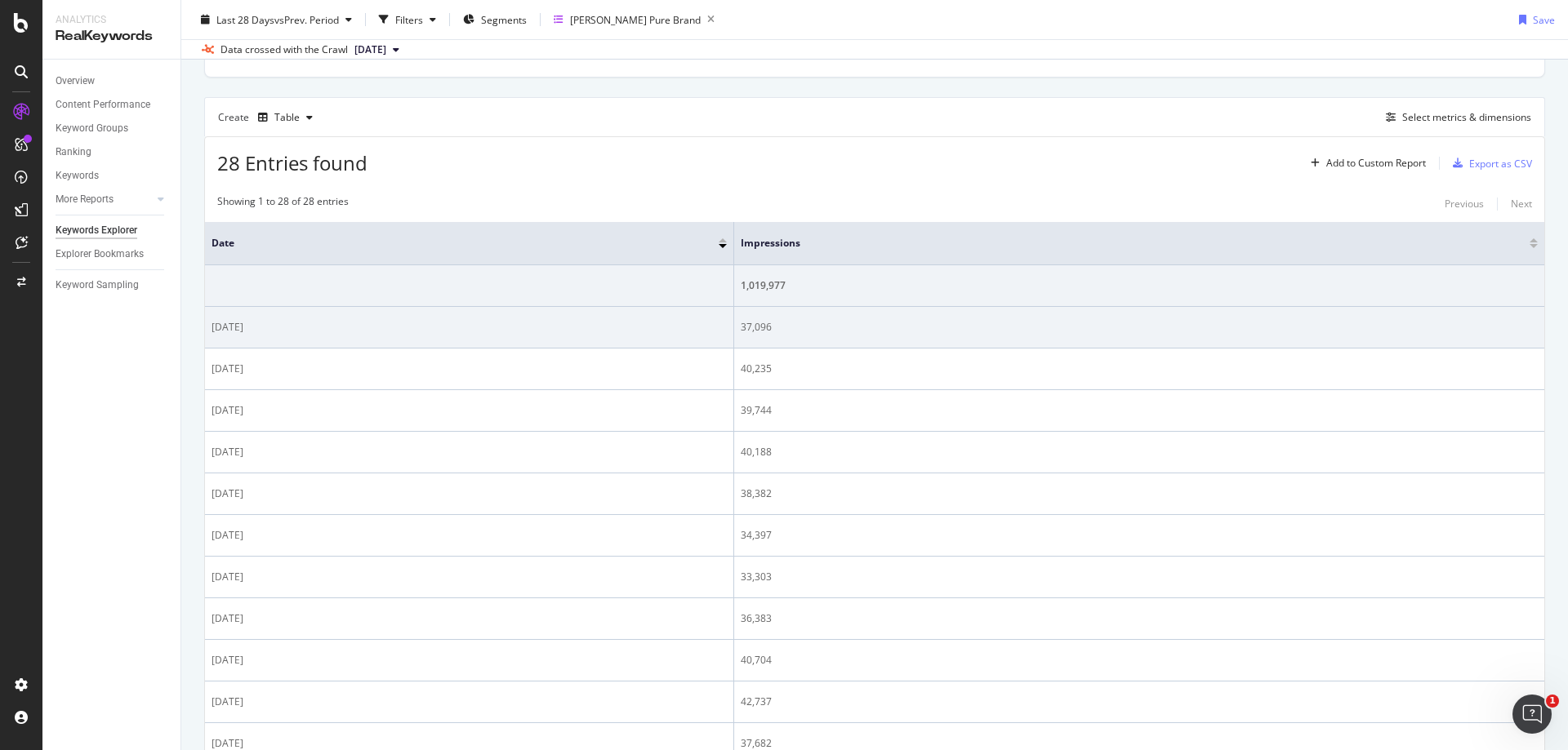
click at [279, 329] on div "[DATE]" at bounding box center [469, 327] width 515 height 14
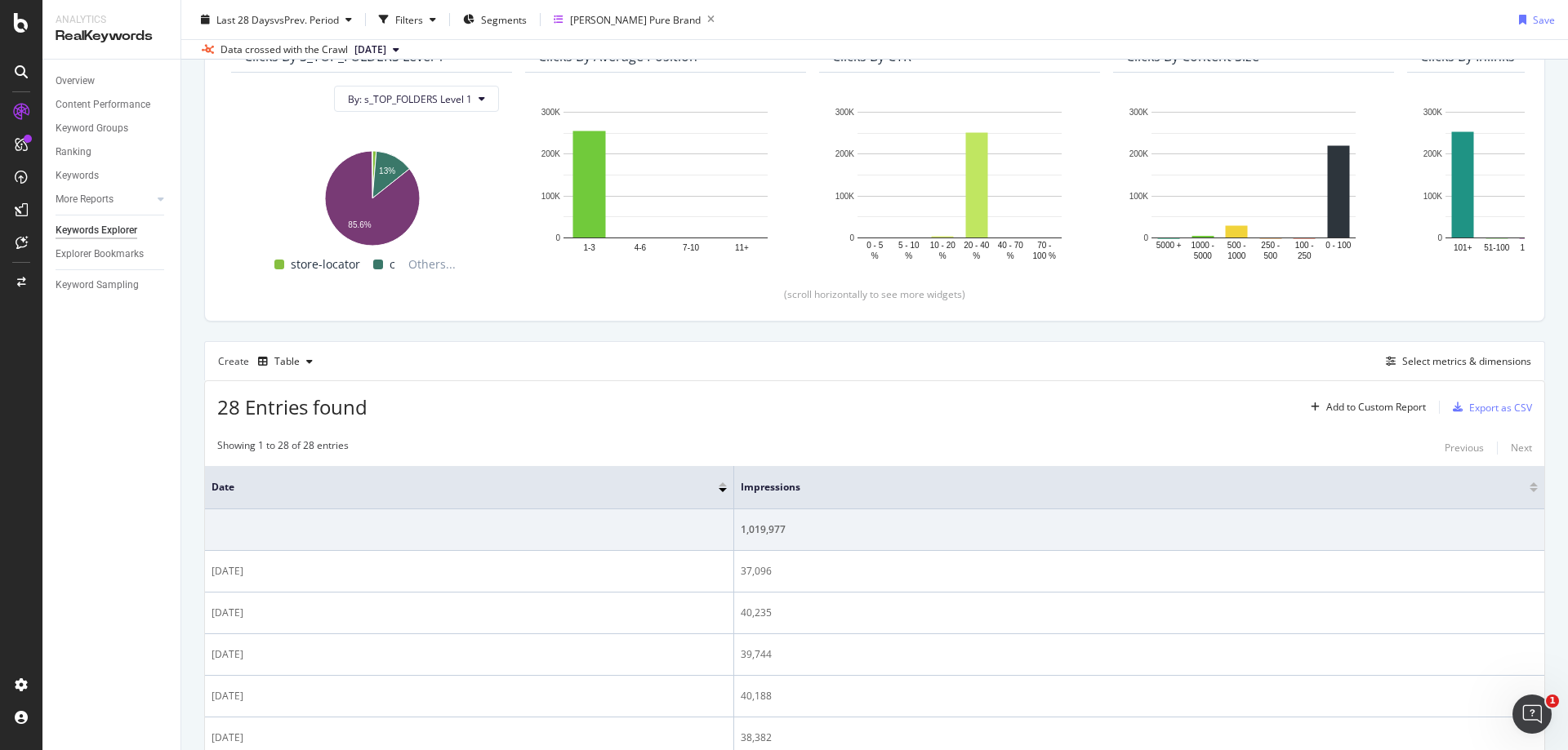
scroll to position [166, 0]
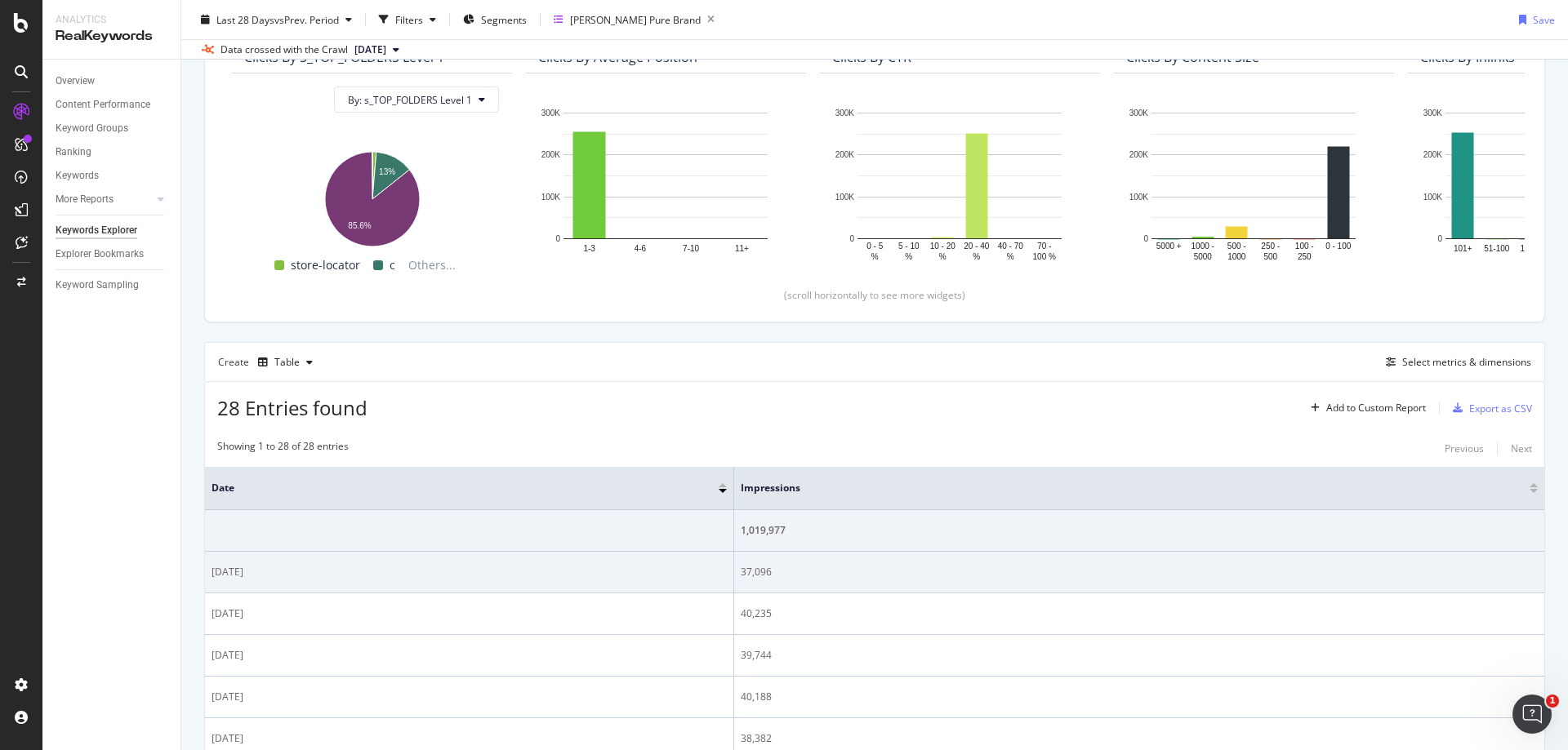
click at [292, 575] on div "[DATE]" at bounding box center [469, 571] width 515 height 14
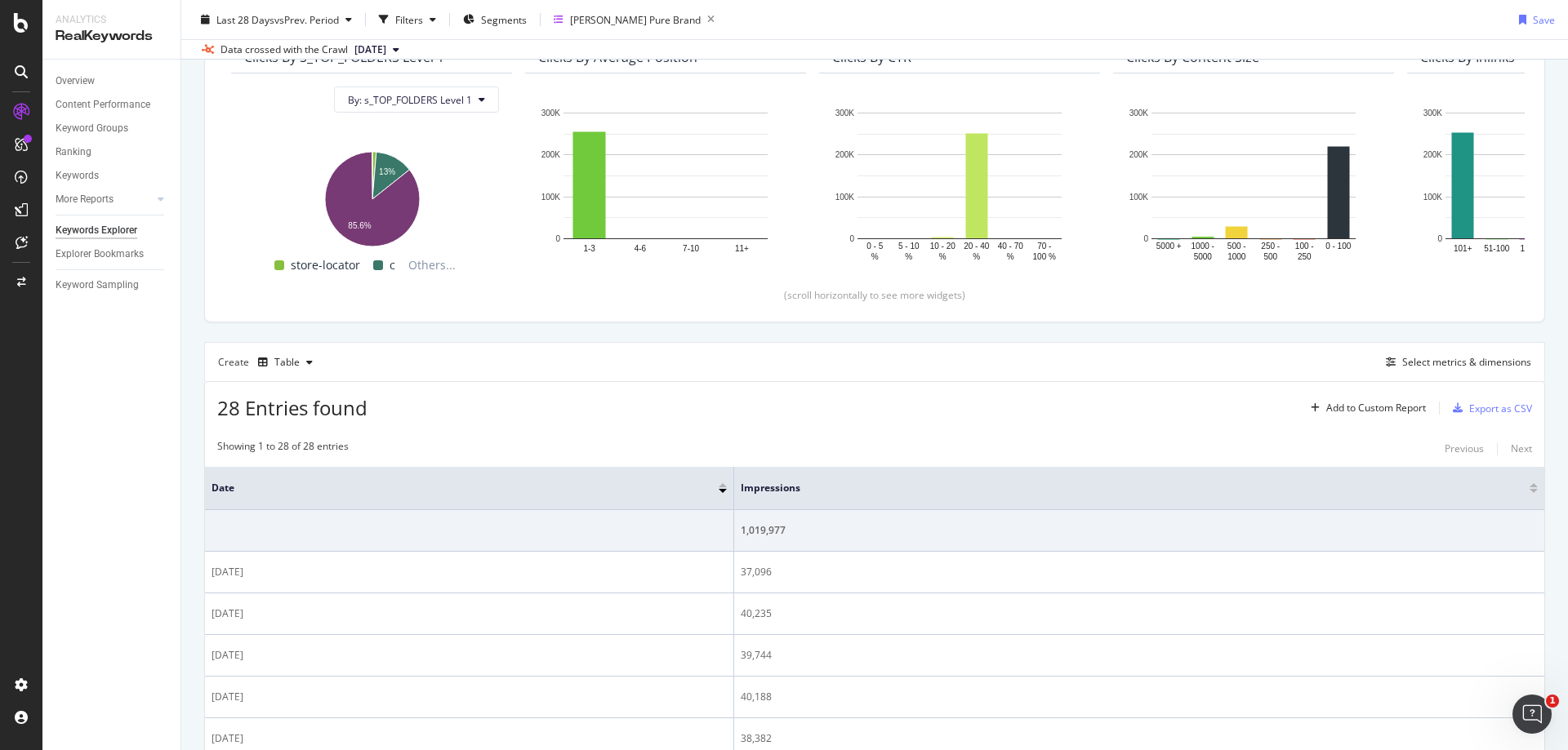
scroll to position [0, 0]
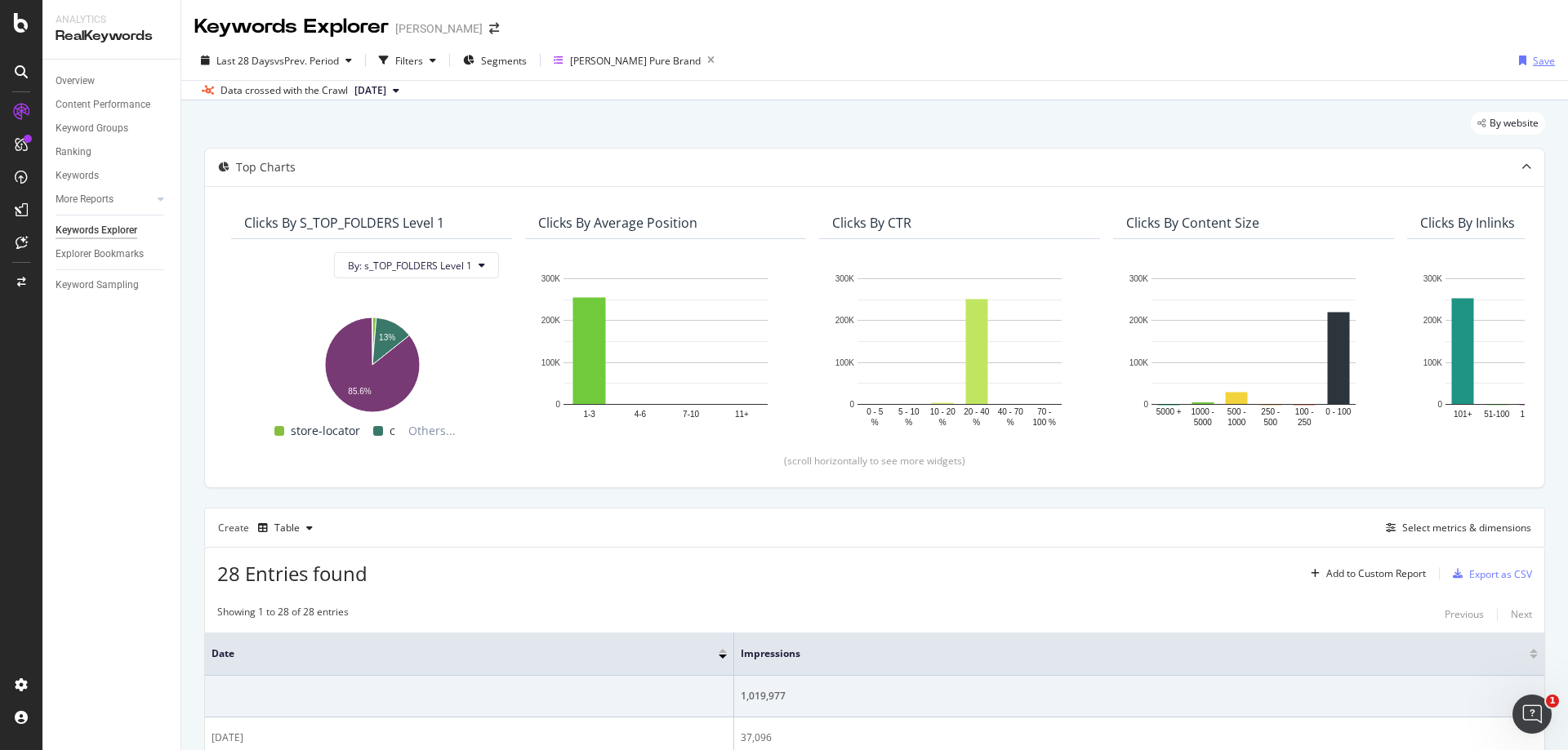
click at [1532, 63] on div "Save" at bounding box center [1543, 60] width 22 height 14
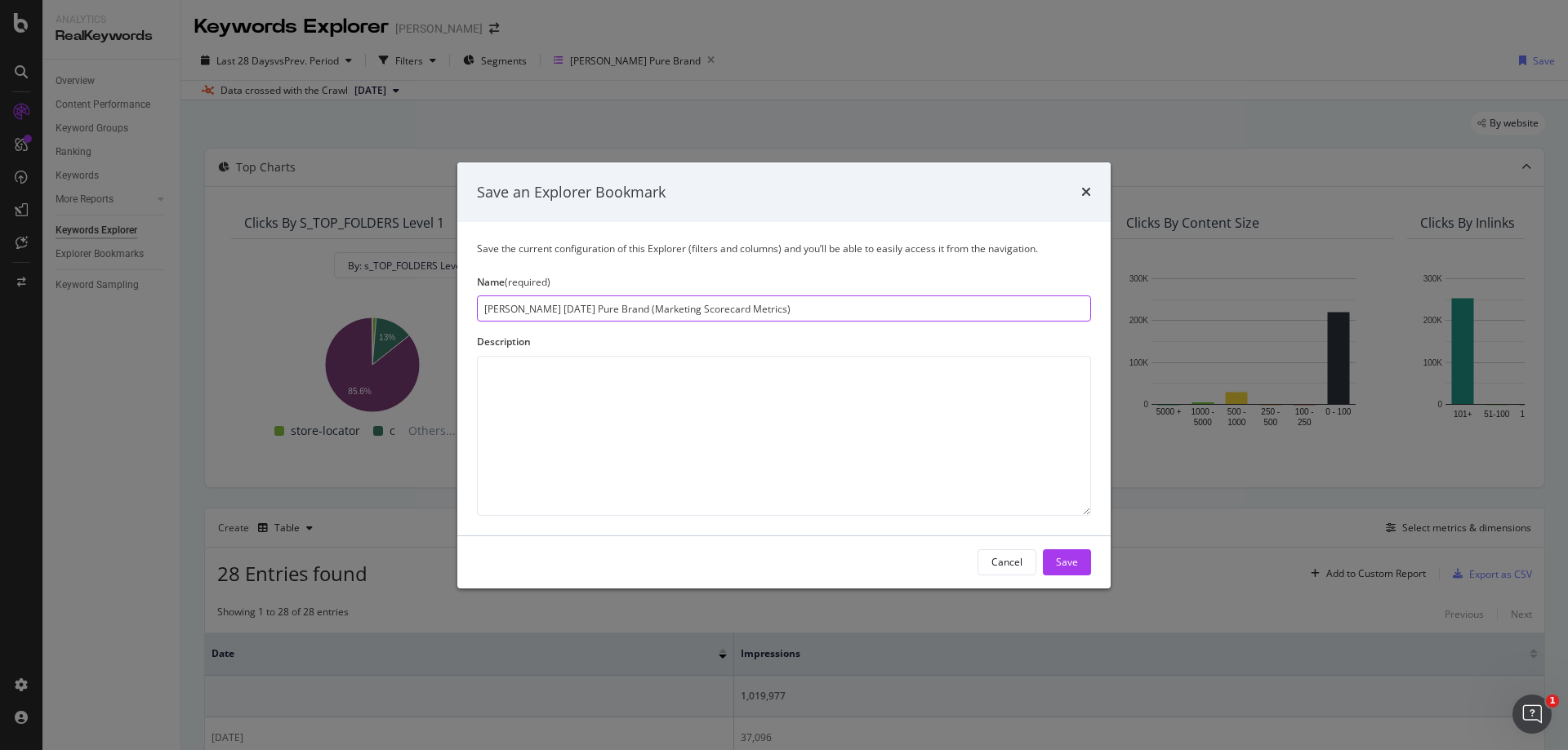
drag, startPoint x: 524, startPoint y: 311, endPoint x: 459, endPoint y: 306, distance: 65.2
click at [459, 306] on div "Save the current configuration of this Explorer (filters and columns) and you’l…" at bounding box center [784, 378] width 653 height 313
click at [766, 310] on input "[DATE] Pure Brand (Marketing Scorecard Metrics)" at bounding box center [784, 309] width 614 height 26
type input "[DATE] Pure Brand (Marketing Scorecard Metrics)"
click at [1060, 560] on div "Save" at bounding box center [1066, 562] width 22 height 14
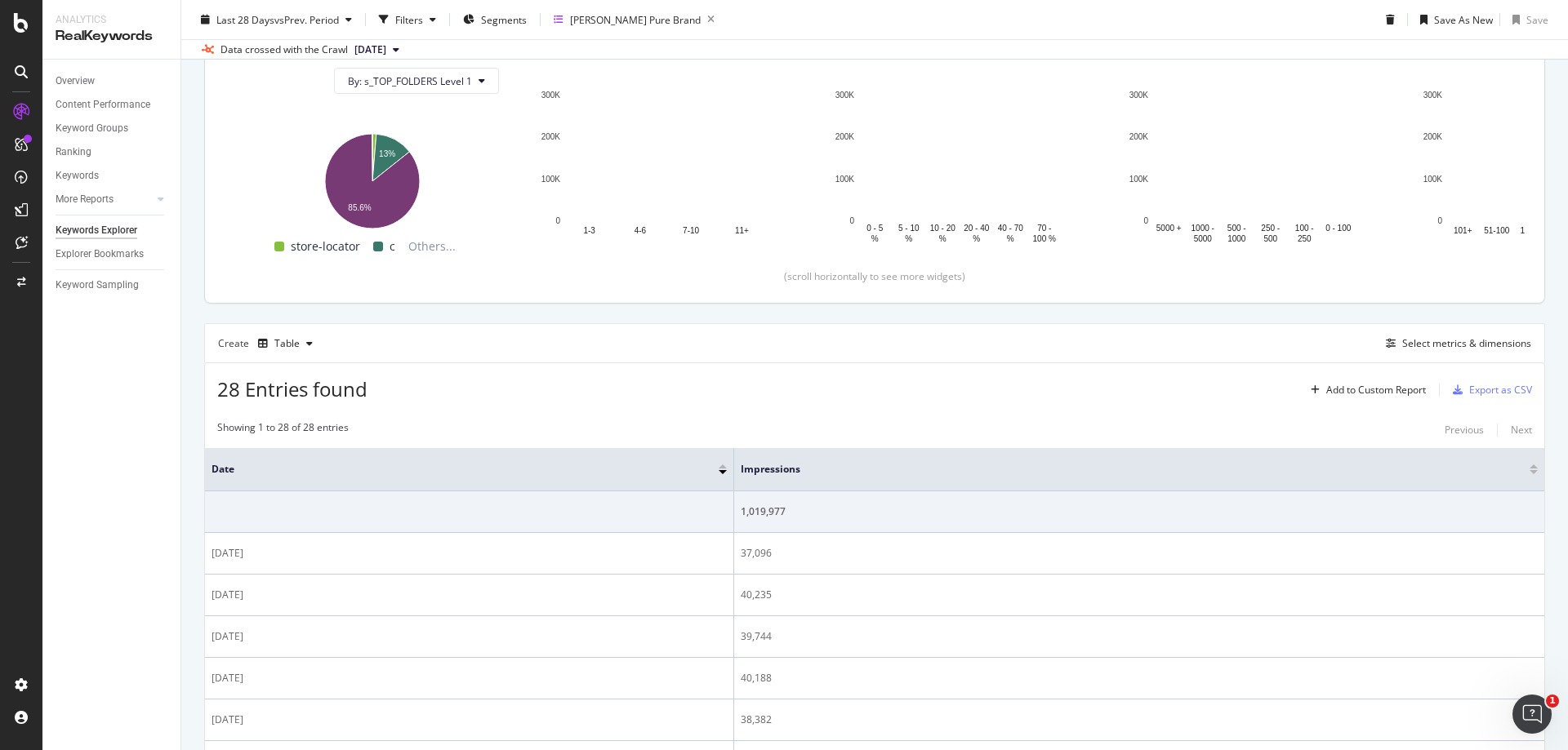
scroll to position [245, 0]
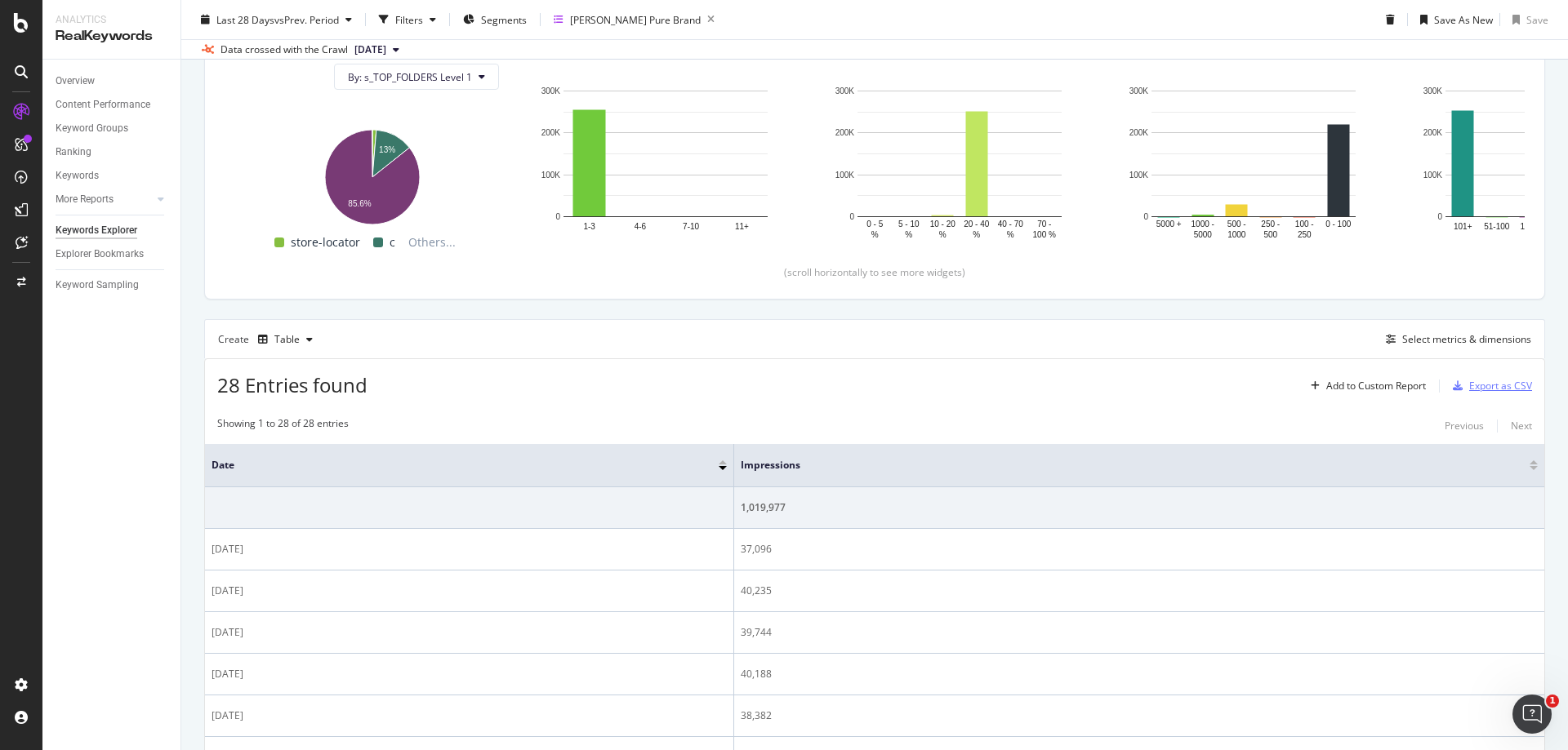
click at [1482, 383] on div "Export as CSV" at bounding box center [1500, 386] width 63 height 14
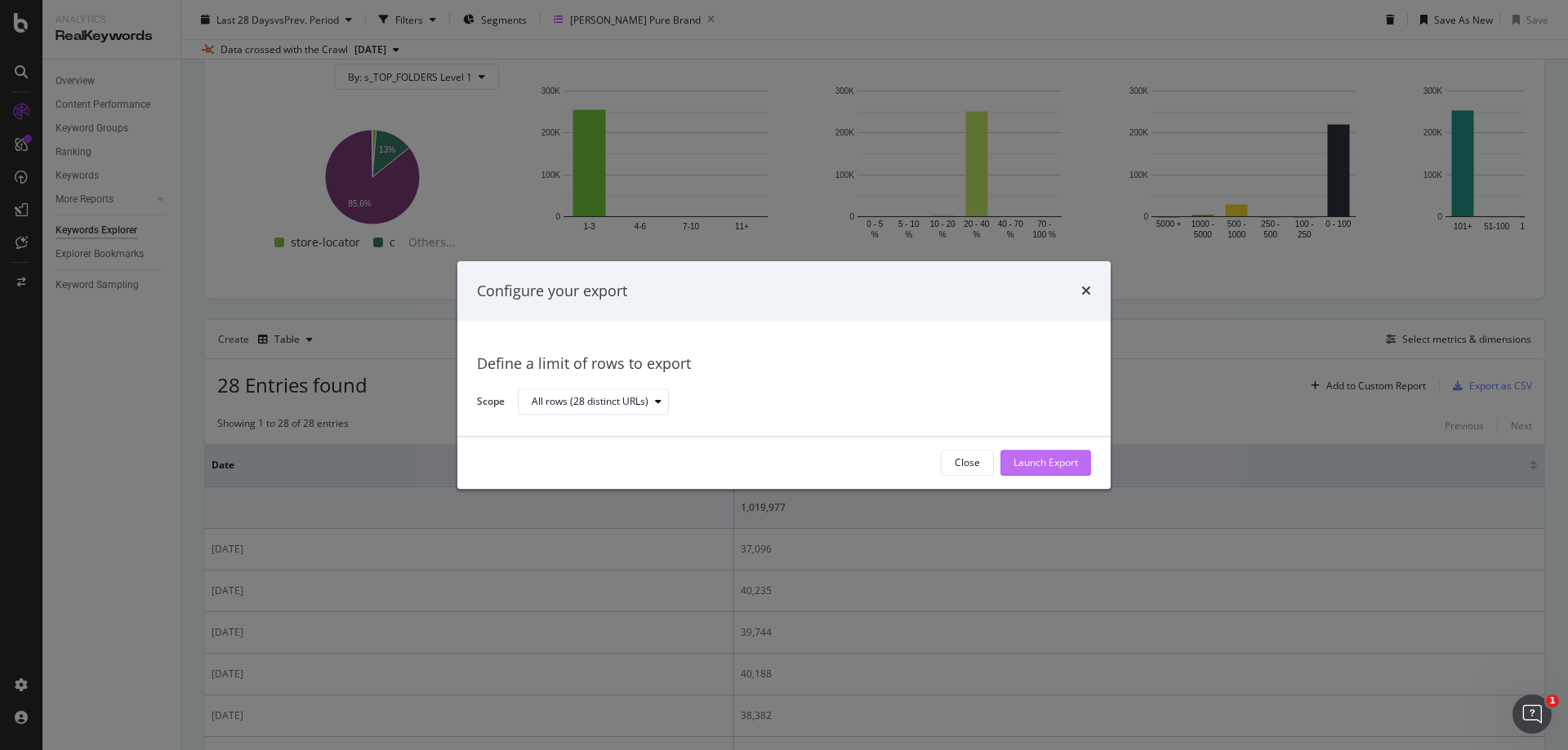
click at [1047, 469] on div "Launch Export" at bounding box center [1046, 463] width 65 height 14
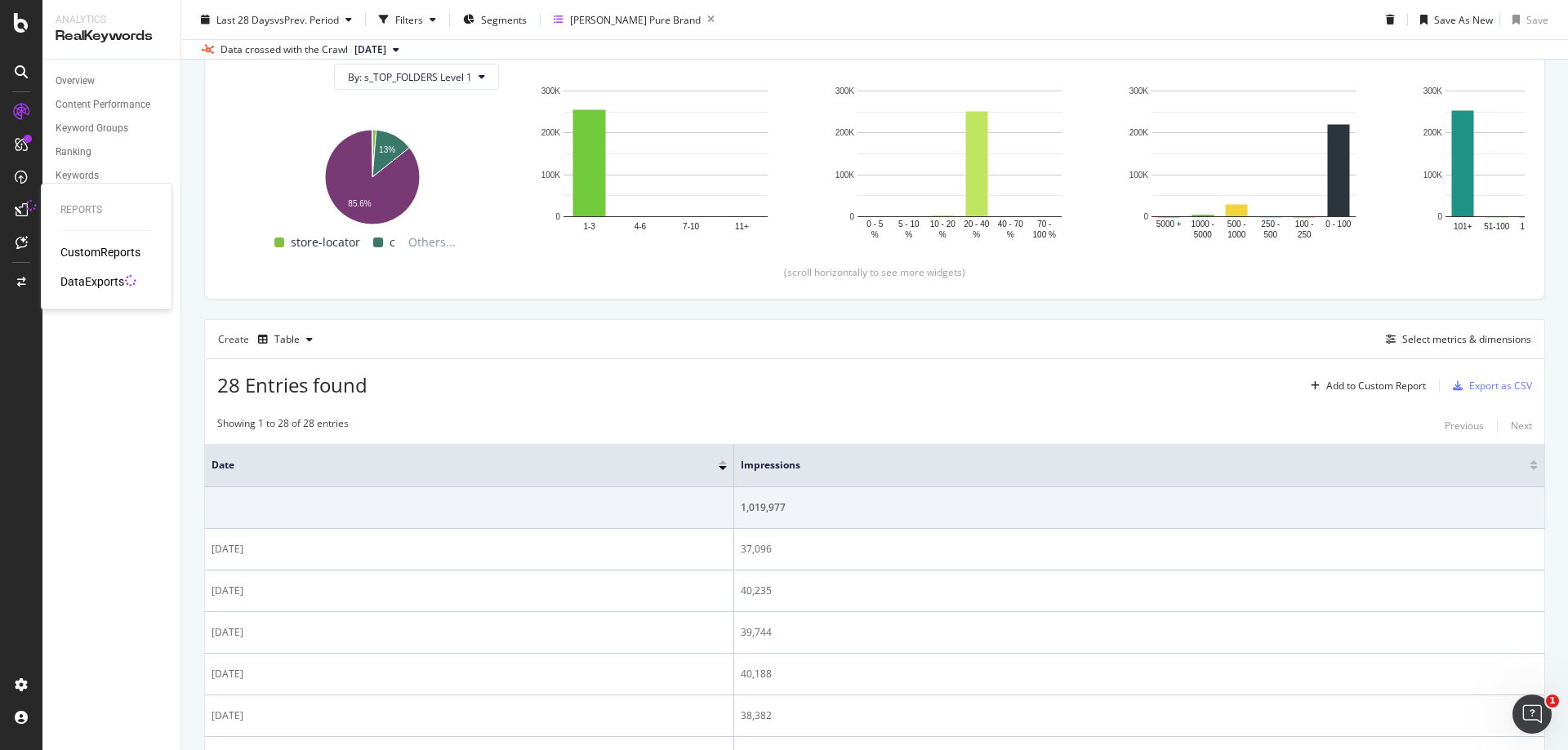
click at [90, 276] on div "DataExports" at bounding box center [92, 281] width 64 height 16
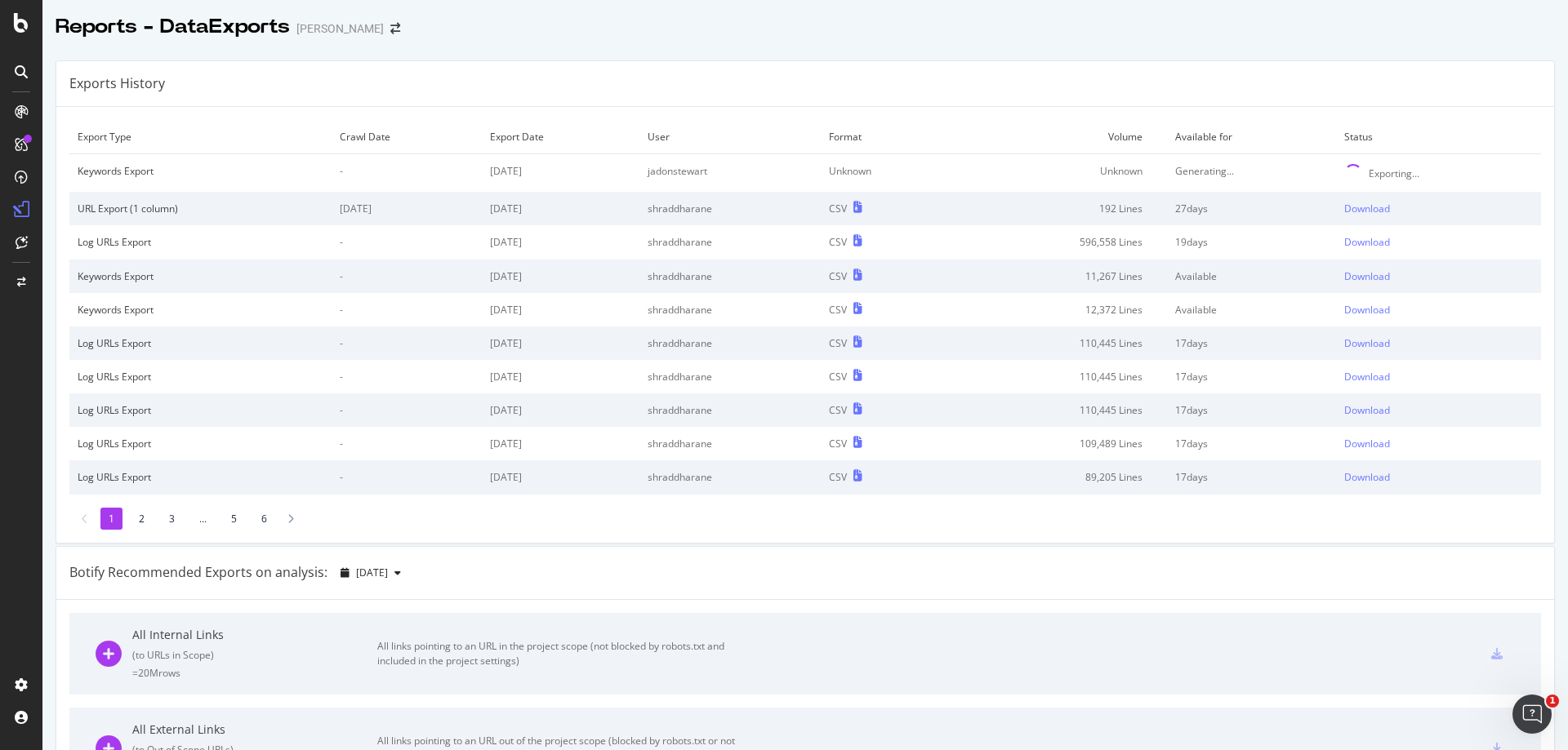
click at [1373, 178] on div "Exporting..." at bounding box center [1394, 173] width 51 height 14
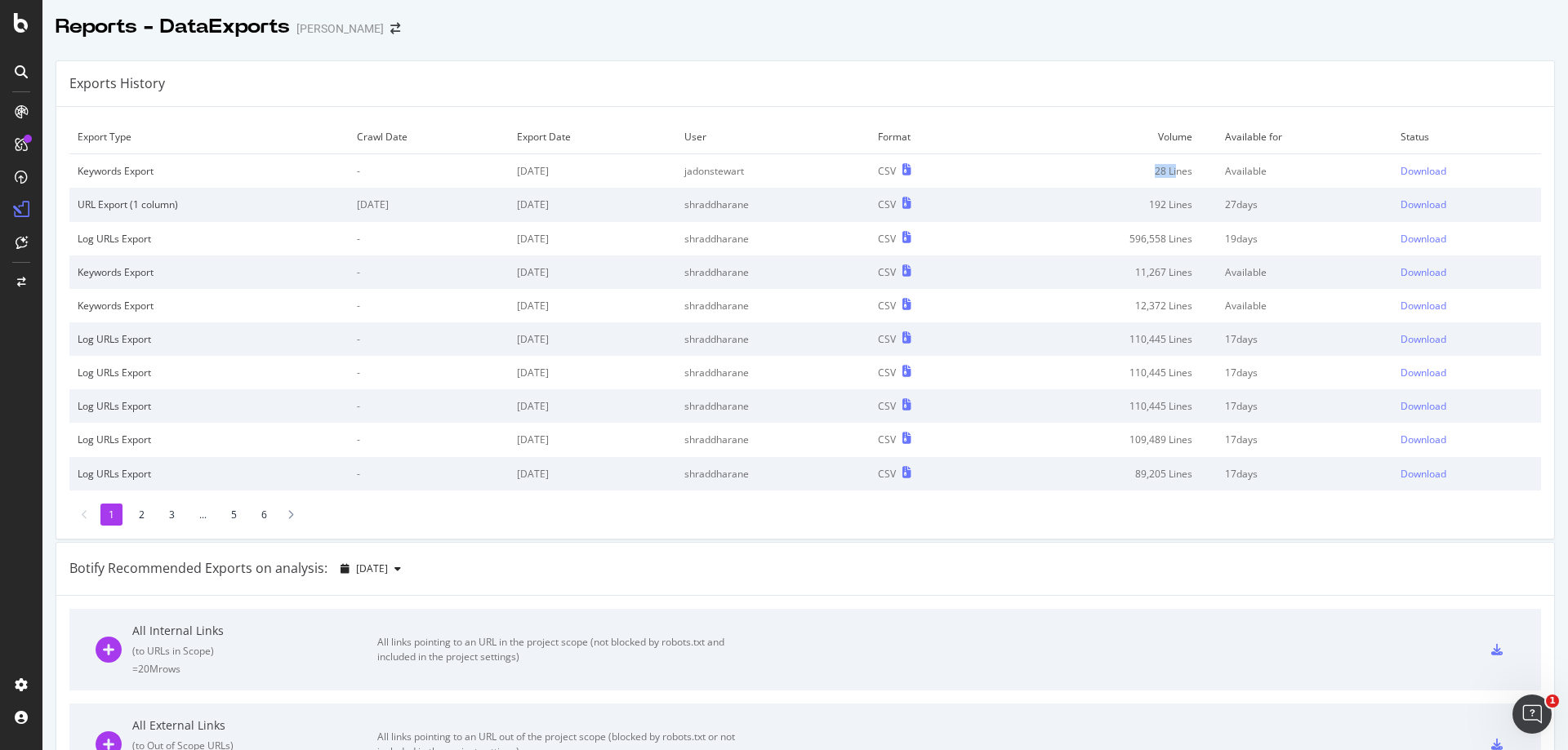
drag, startPoint x: 1172, startPoint y: 173, endPoint x: 1144, endPoint y: 174, distance: 28.0
click at [1144, 174] on td "28 Lines" at bounding box center [1103, 171] width 229 height 34
click at [1407, 172] on div "Download" at bounding box center [1423, 171] width 46 height 14
click at [1406, 165] on div "Download" at bounding box center [1423, 171] width 46 height 14
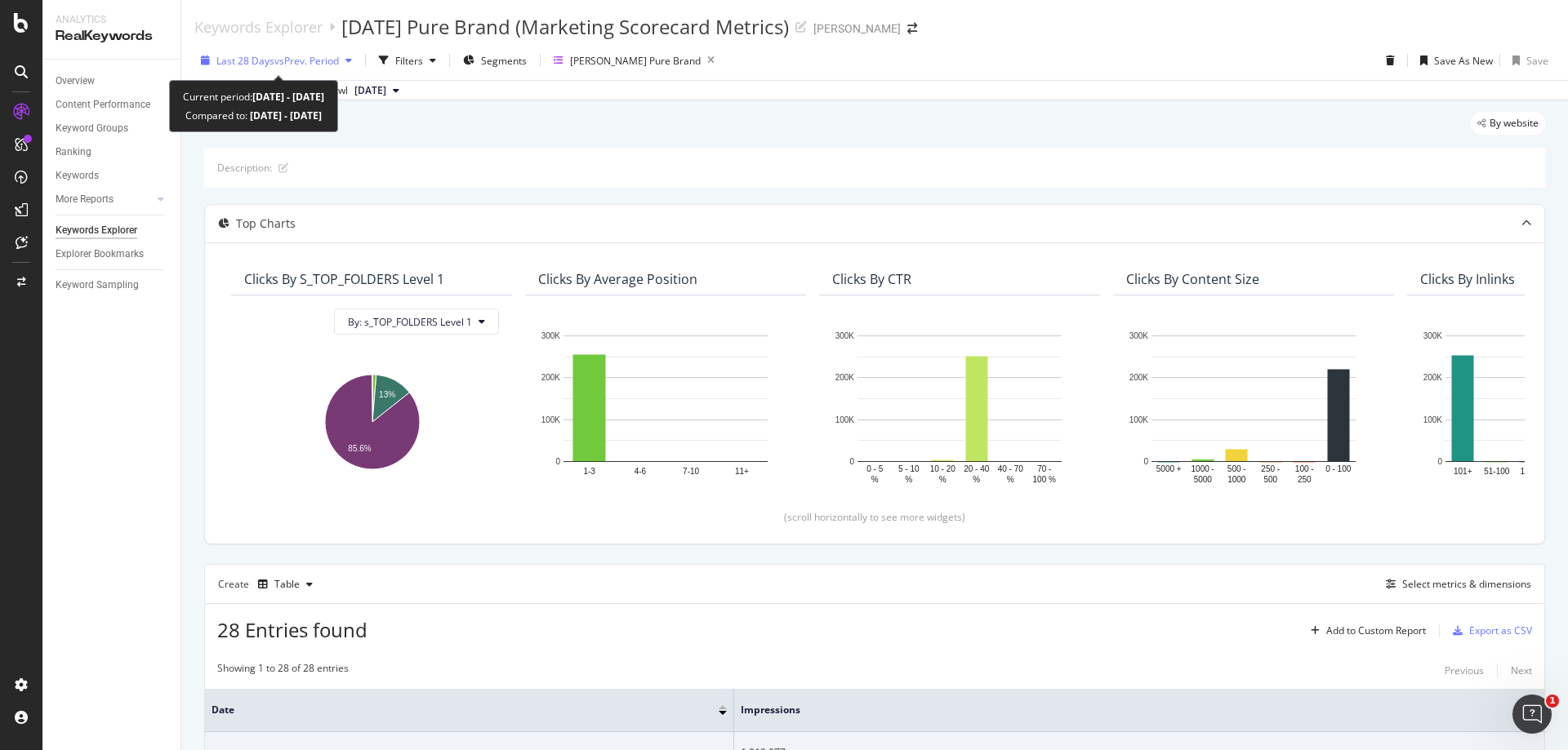
click at [338, 65] on span "vs Prev. Period" at bounding box center [307, 60] width 65 height 14
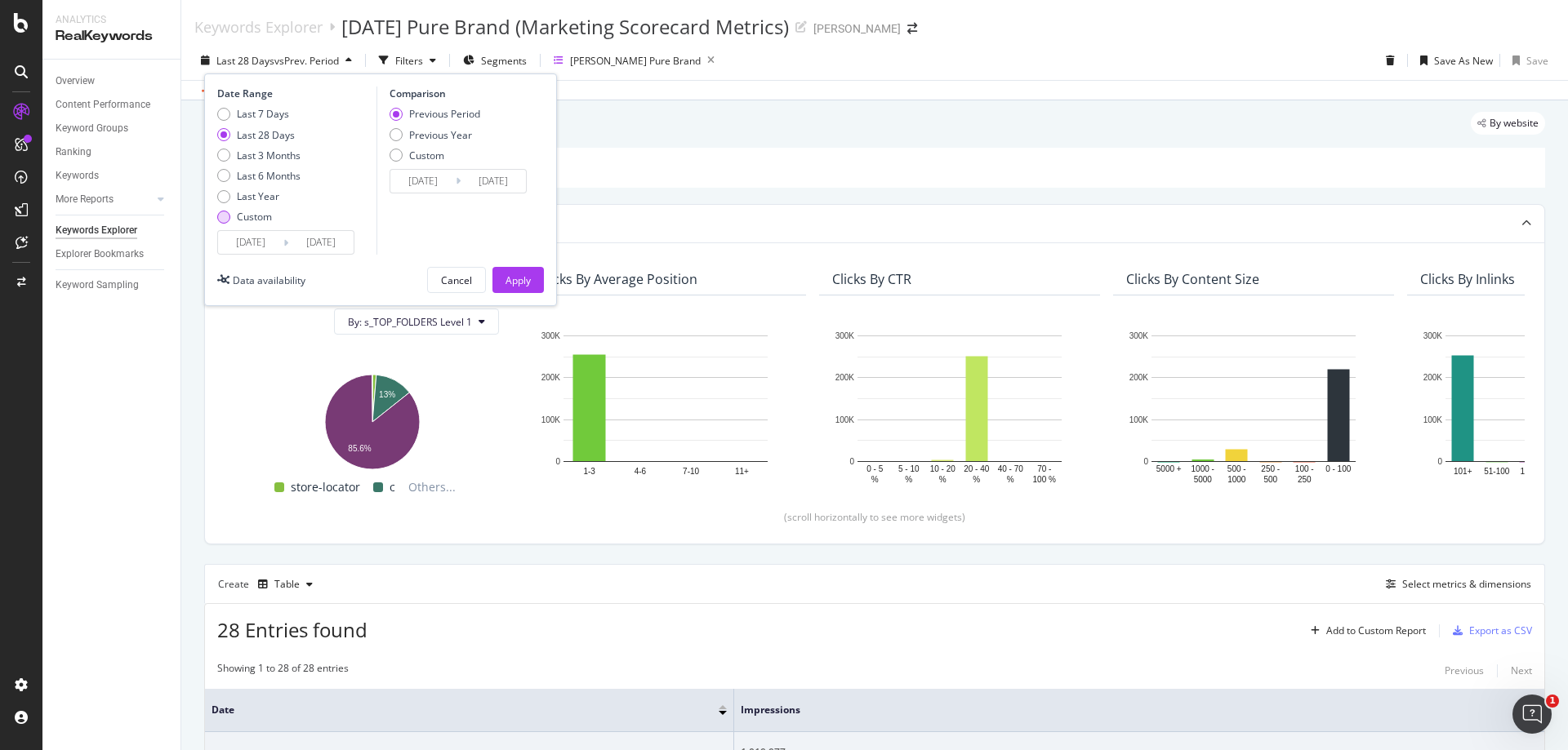
click at [224, 219] on div "Custom" at bounding box center [223, 217] width 13 height 13
click at [236, 239] on input "[DATE]" at bounding box center [250, 242] width 65 height 23
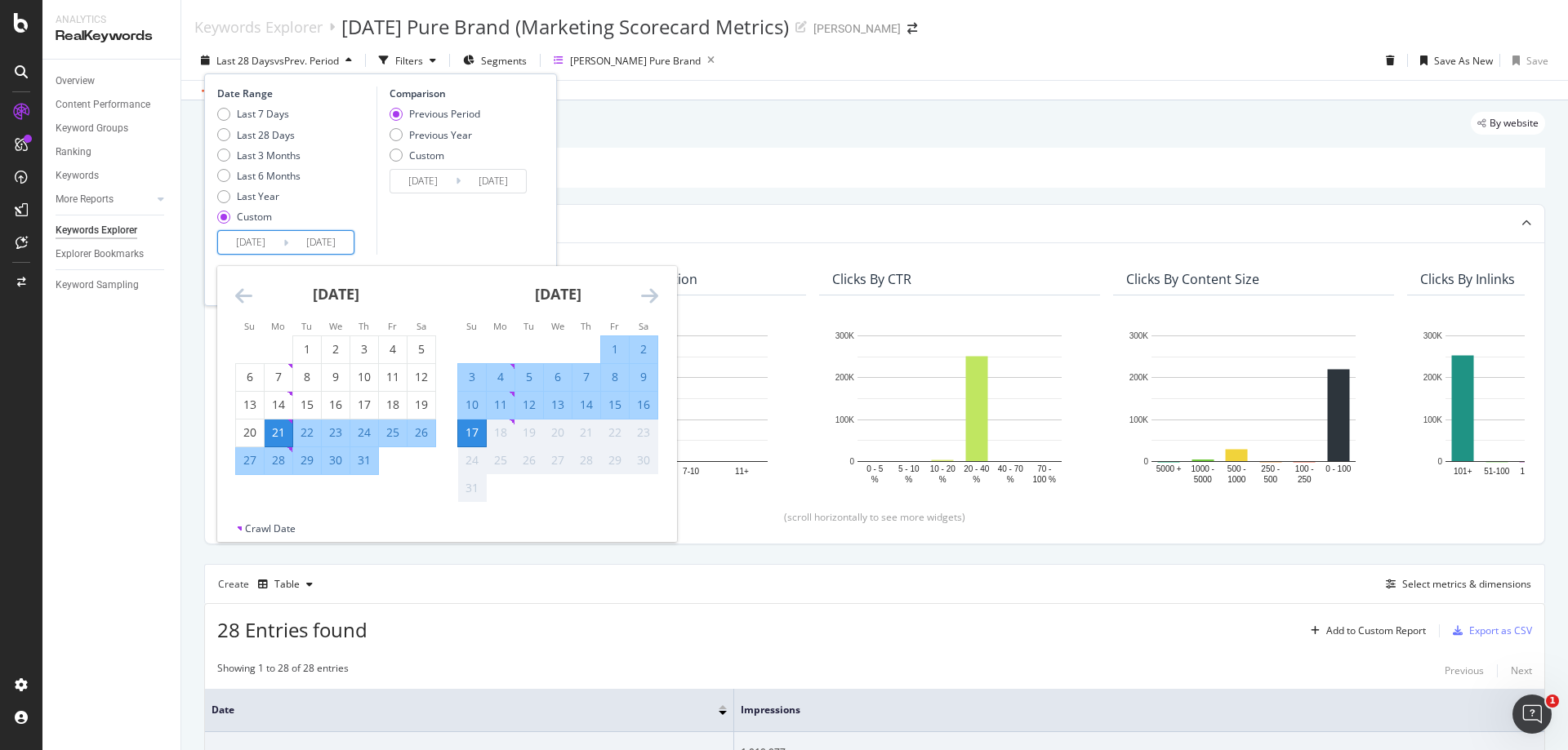
click at [249, 297] on icon "Move backward to switch to the previous month." at bounding box center [244, 295] width 17 height 20
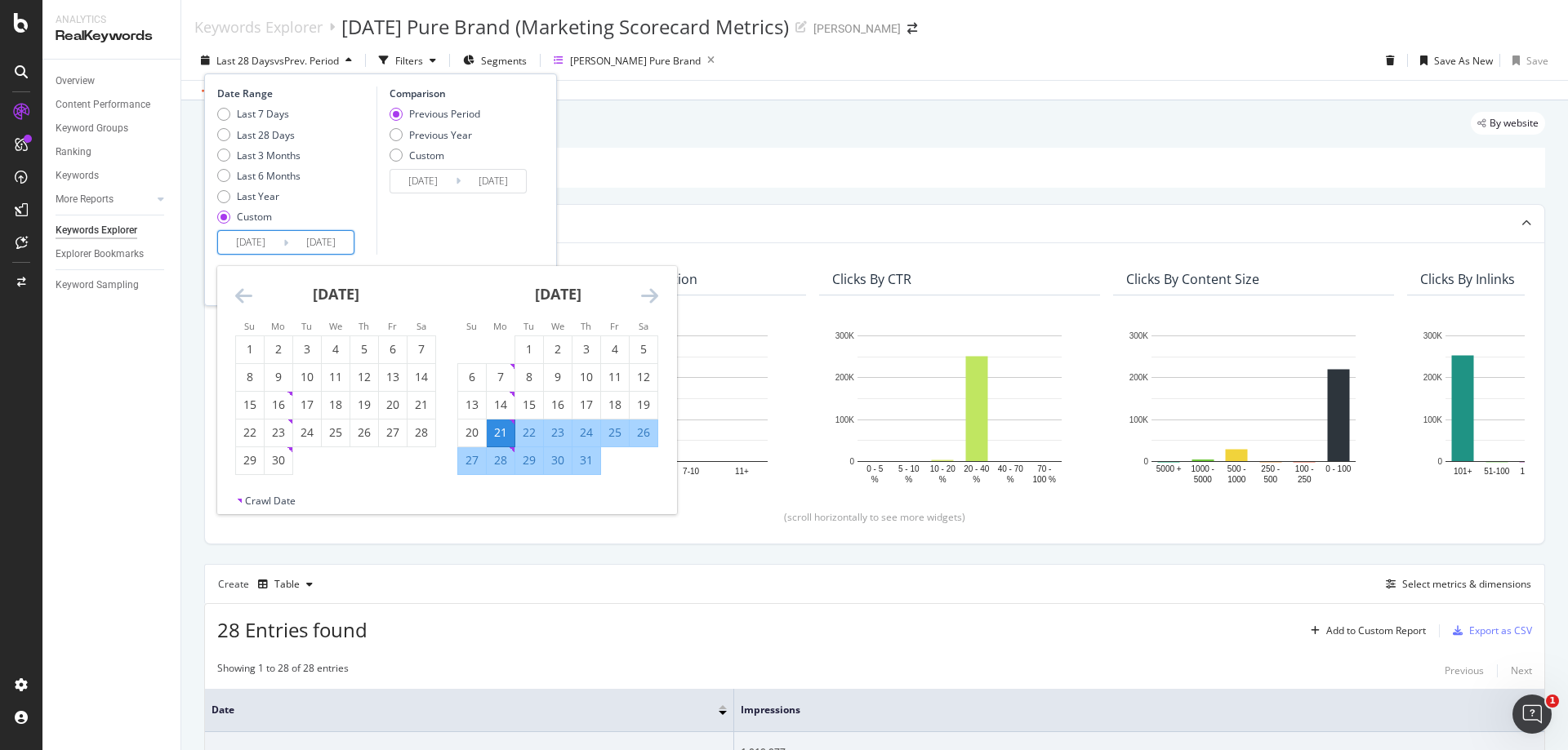
click at [249, 297] on icon "Move backward to switch to the previous month." at bounding box center [244, 295] width 17 height 20
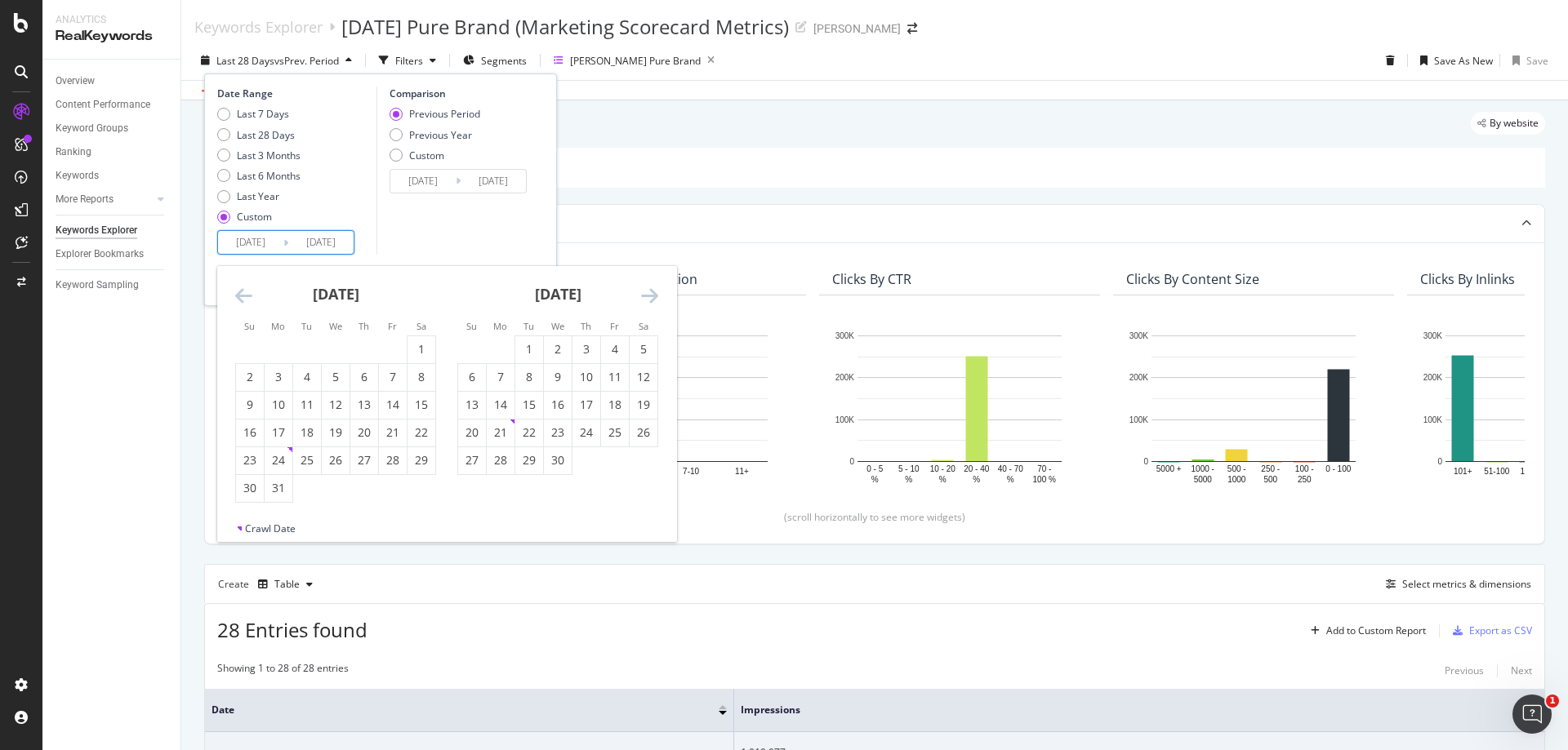
click at [249, 297] on icon "Move backward to switch to the previous month." at bounding box center [244, 295] width 17 height 20
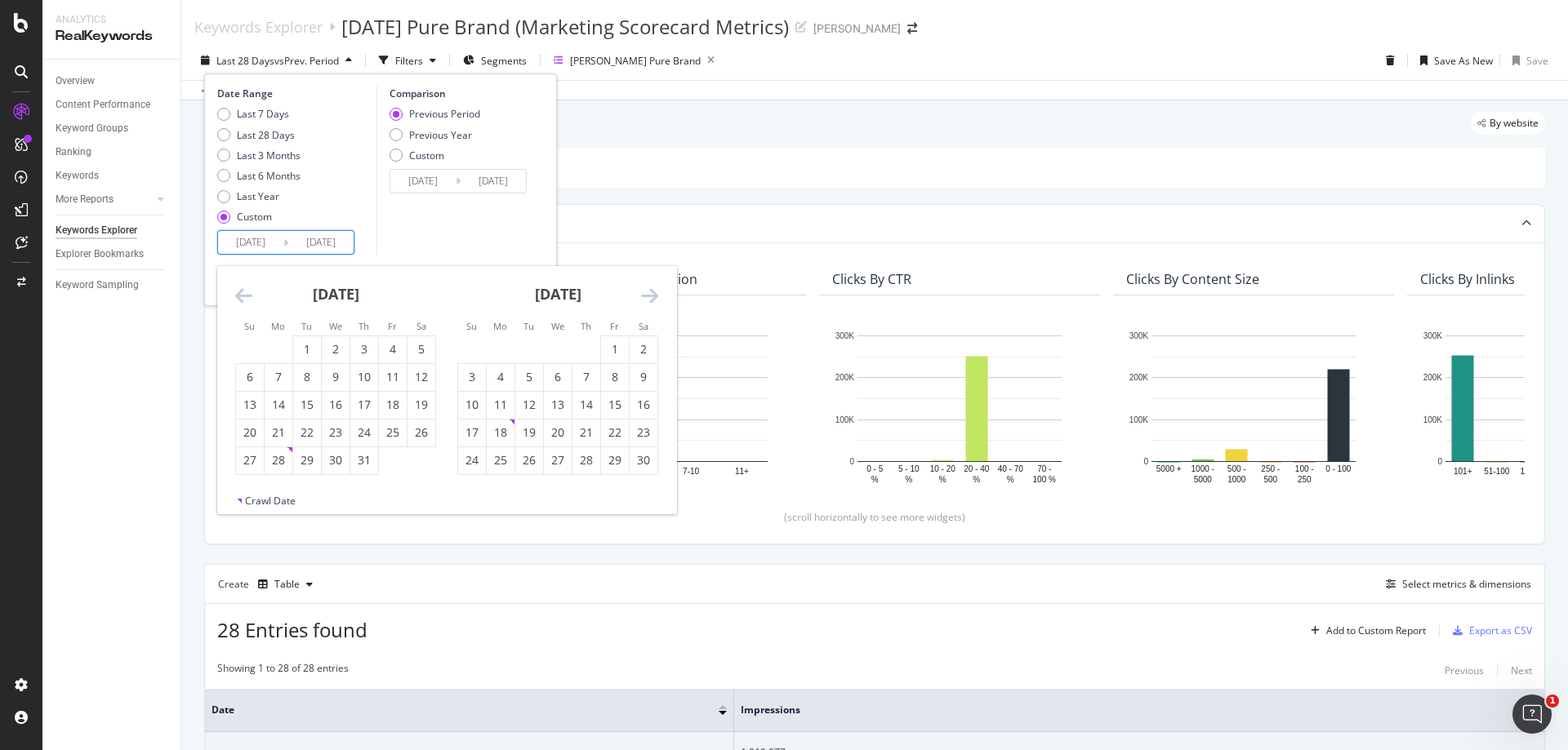
click at [249, 297] on icon "Move backward to switch to the previous month." at bounding box center [244, 295] width 17 height 20
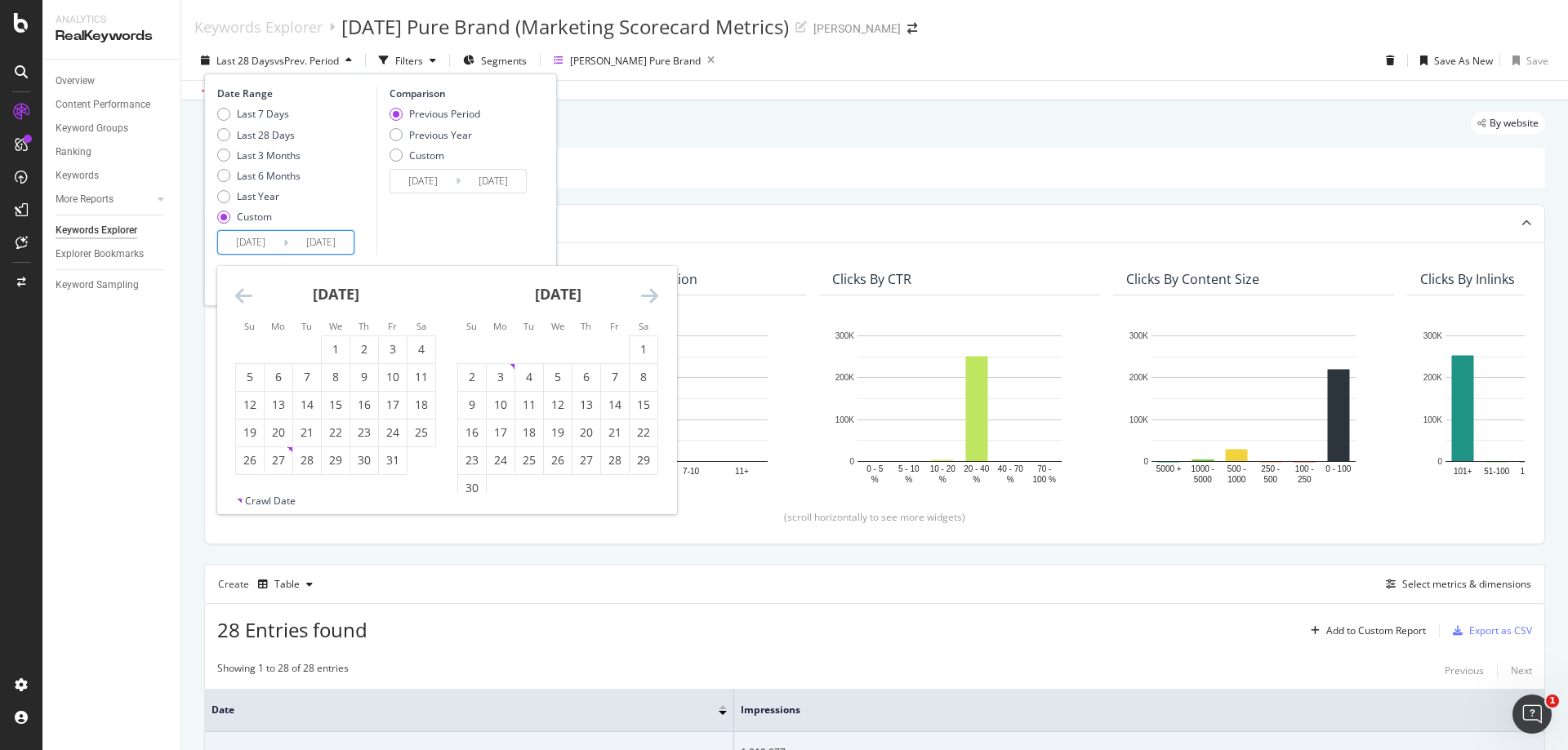
click at [249, 297] on icon "Move backward to switch to the previous month." at bounding box center [244, 295] width 17 height 20
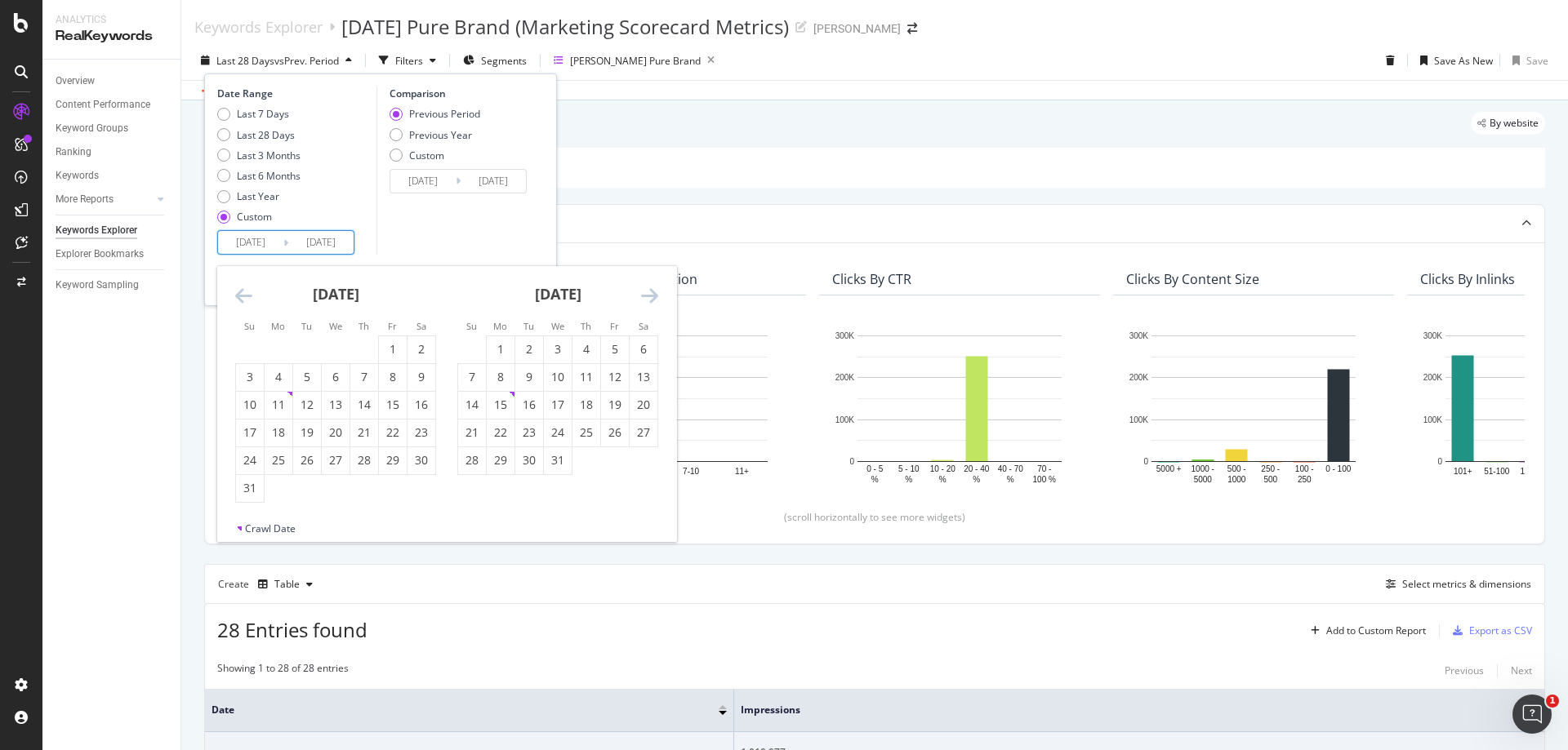
click at [249, 297] on icon "Move backward to switch to the previous month." at bounding box center [244, 295] width 17 height 20
click at [638, 290] on div "[DATE]" at bounding box center [558, 301] width 201 height 70
click at [641, 298] on icon "Move forward to switch to the next month." at bounding box center [650, 295] width 17 height 20
click at [504, 349] on div "1" at bounding box center [500, 349] width 28 height 16
type input "[DATE]"
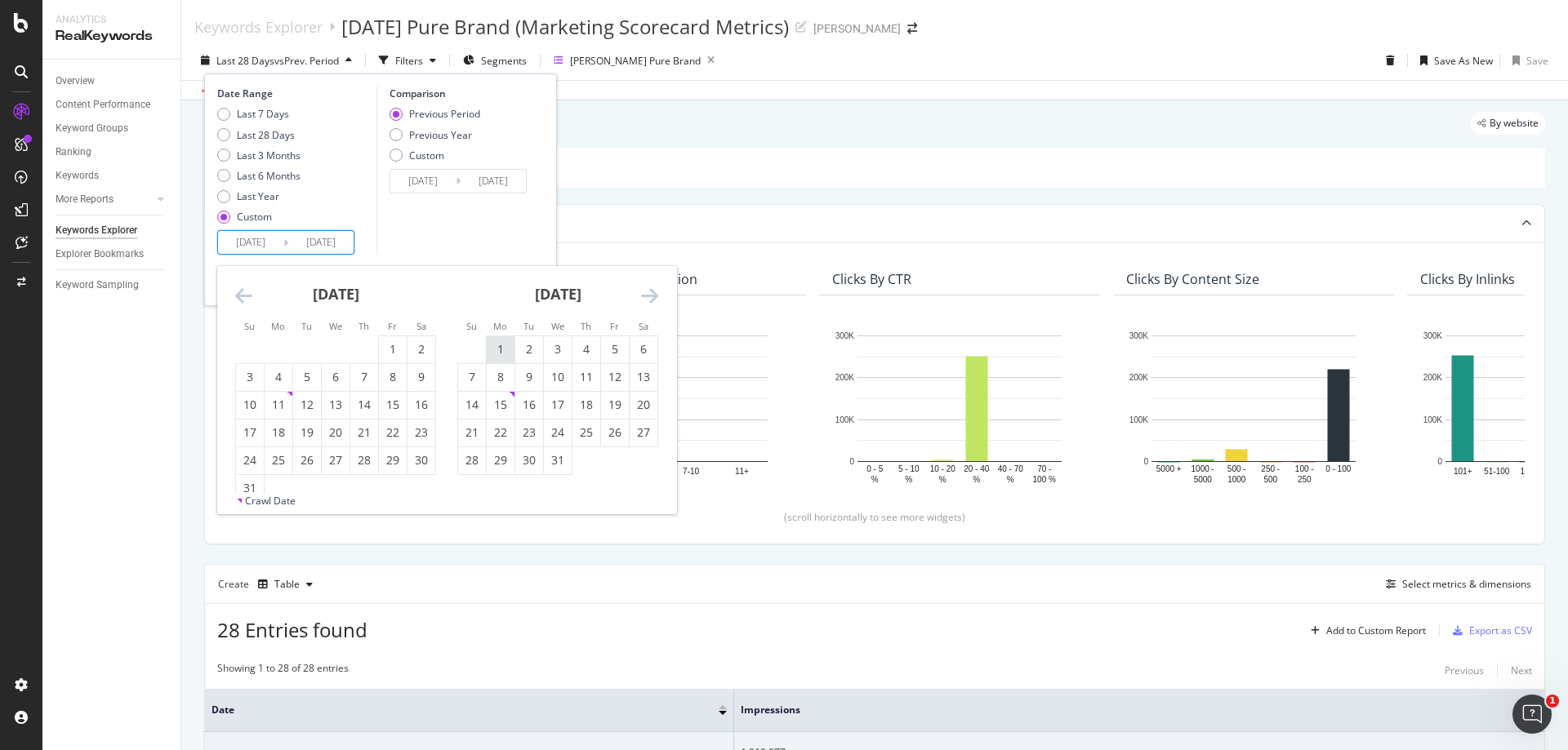
type input "[DATE]"
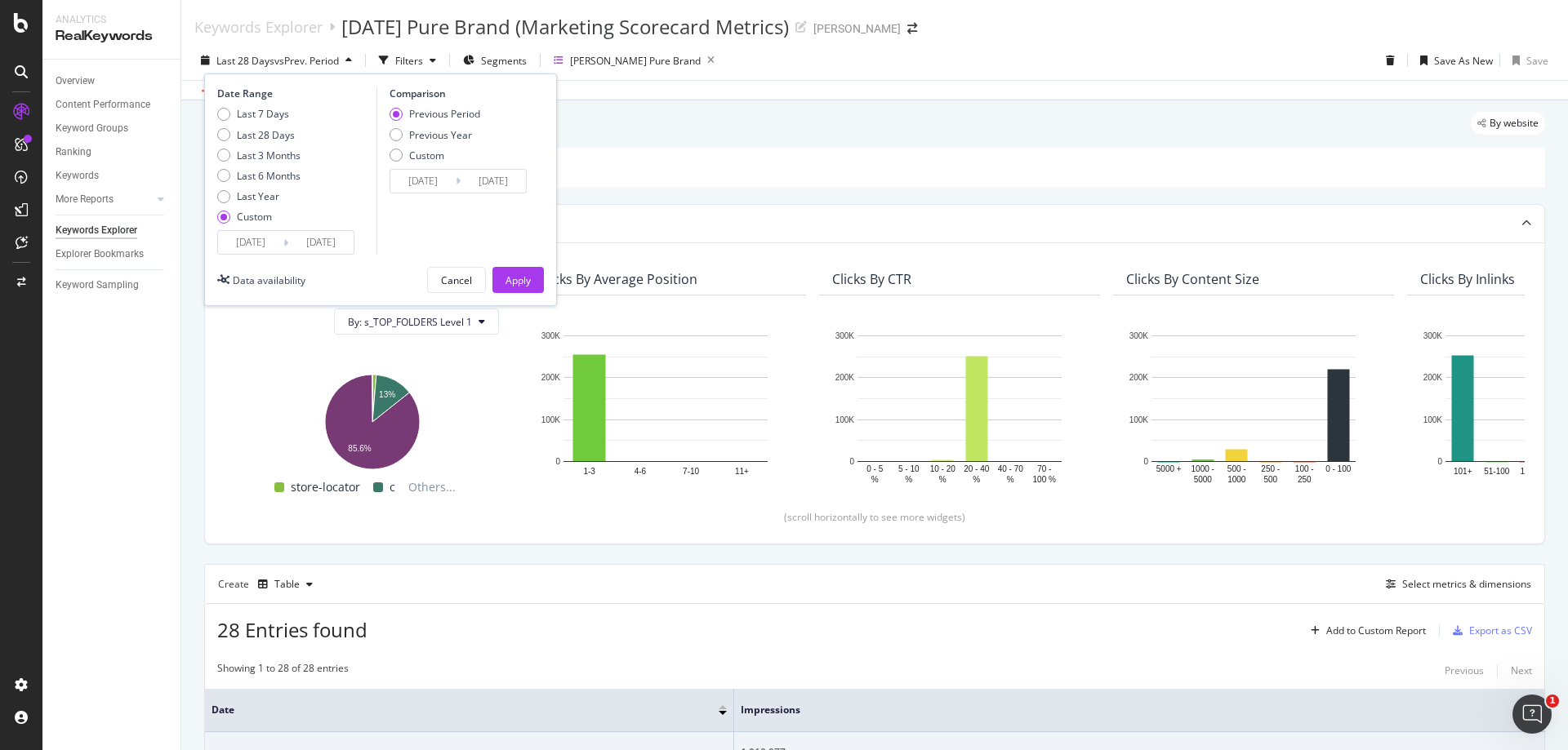
click at [506, 217] on div "Comparison Previous Period Previous Year Custom [DATE] Navigate forward to inte…" at bounding box center [454, 171] width 155 height 168
click at [520, 278] on div "Apply" at bounding box center [518, 281] width 26 height 14
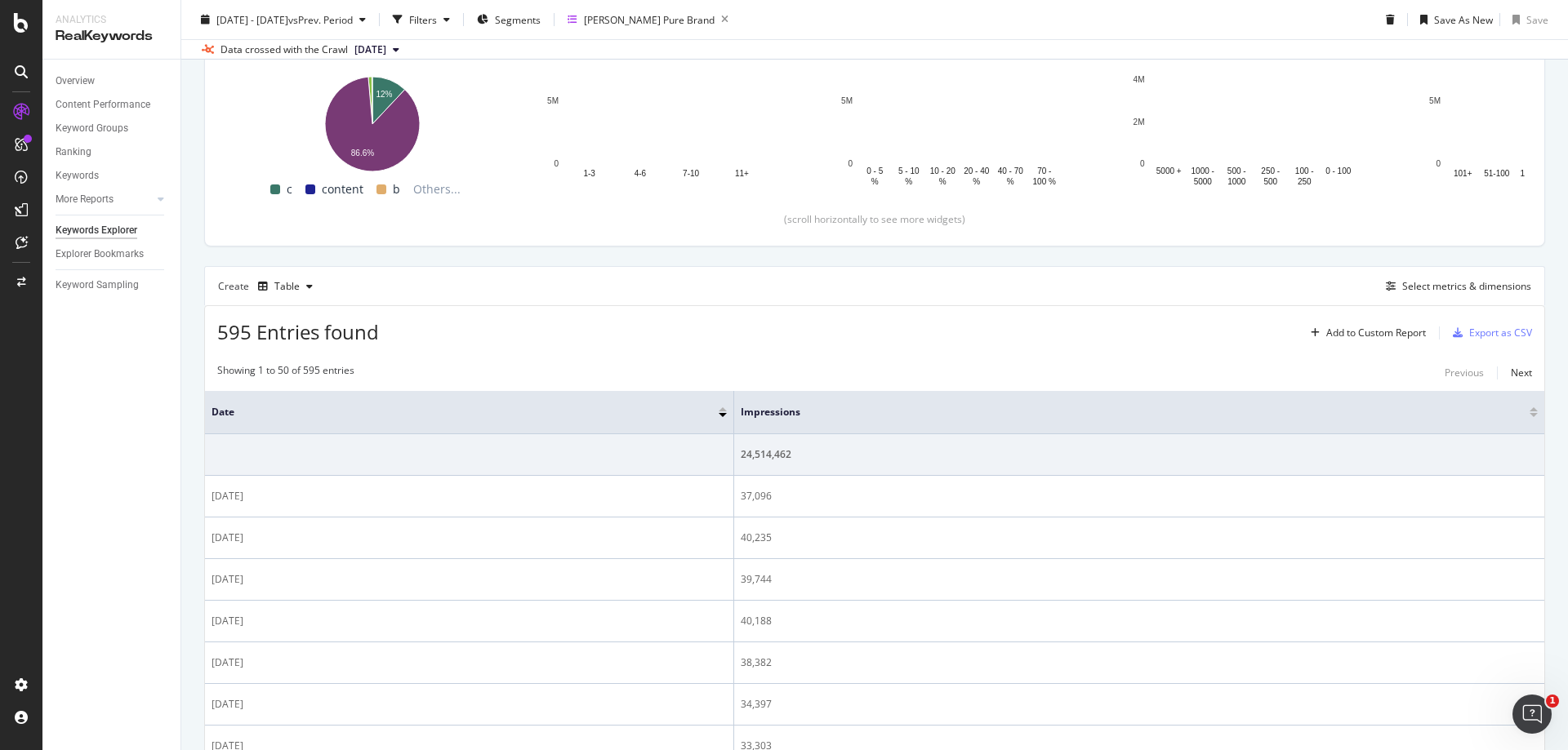
scroll to position [158, 0]
